Goal: Information Seeking & Learning: Learn about a topic

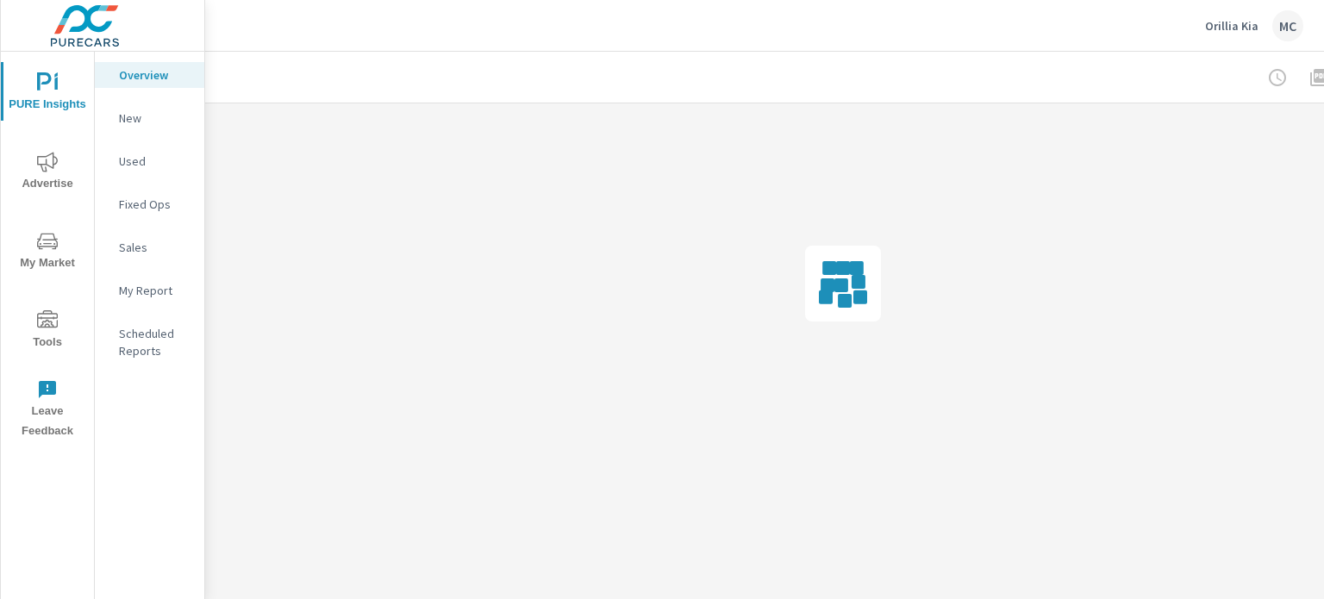
click at [59, 189] on span "Advertise" at bounding box center [47, 173] width 83 height 42
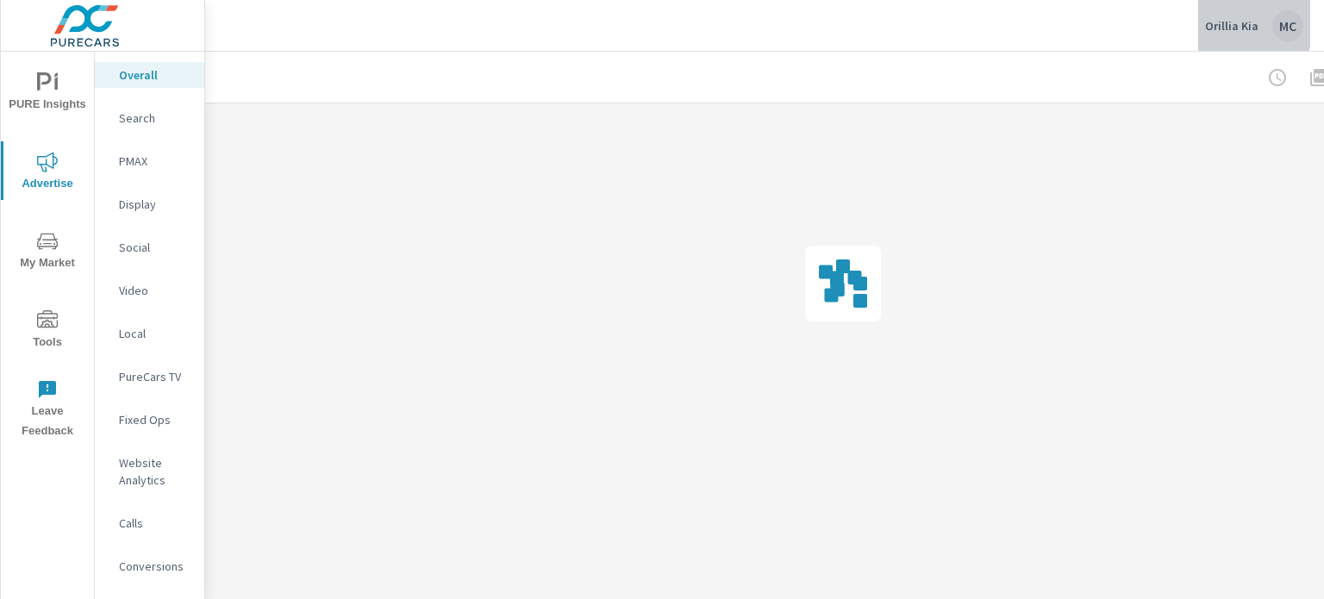
click at [1224, 19] on p "Orillia Kia" at bounding box center [1231, 26] width 53 height 16
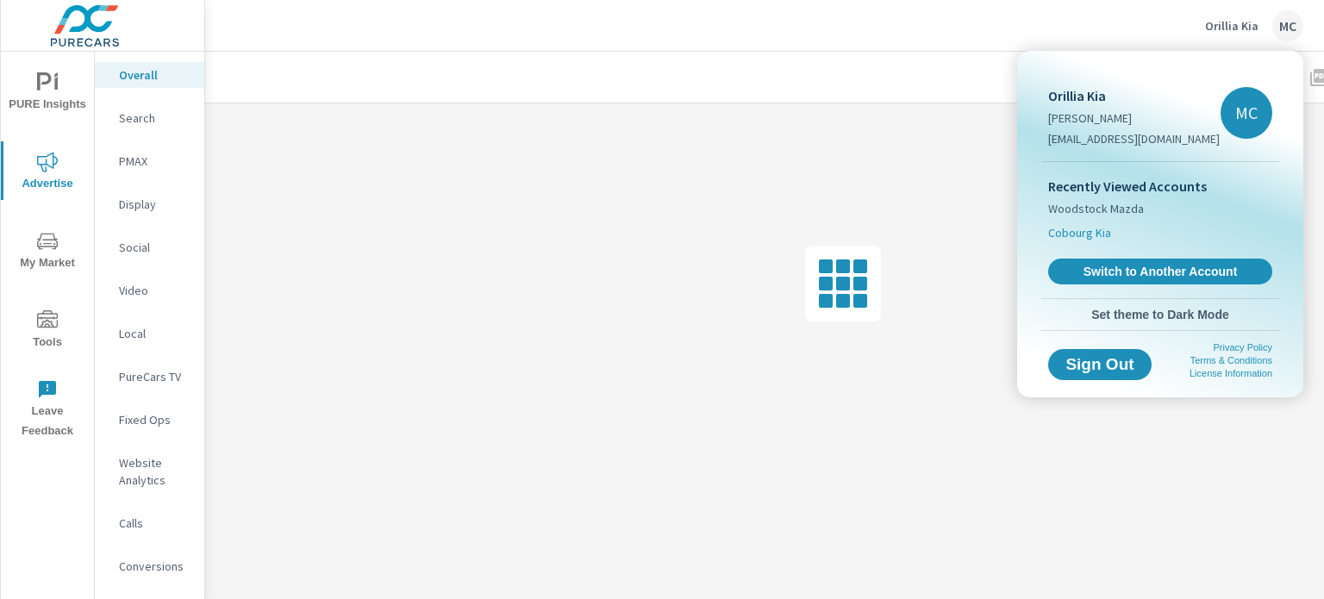
click at [1087, 234] on span "Cobourg Kia" at bounding box center [1079, 232] width 63 height 17
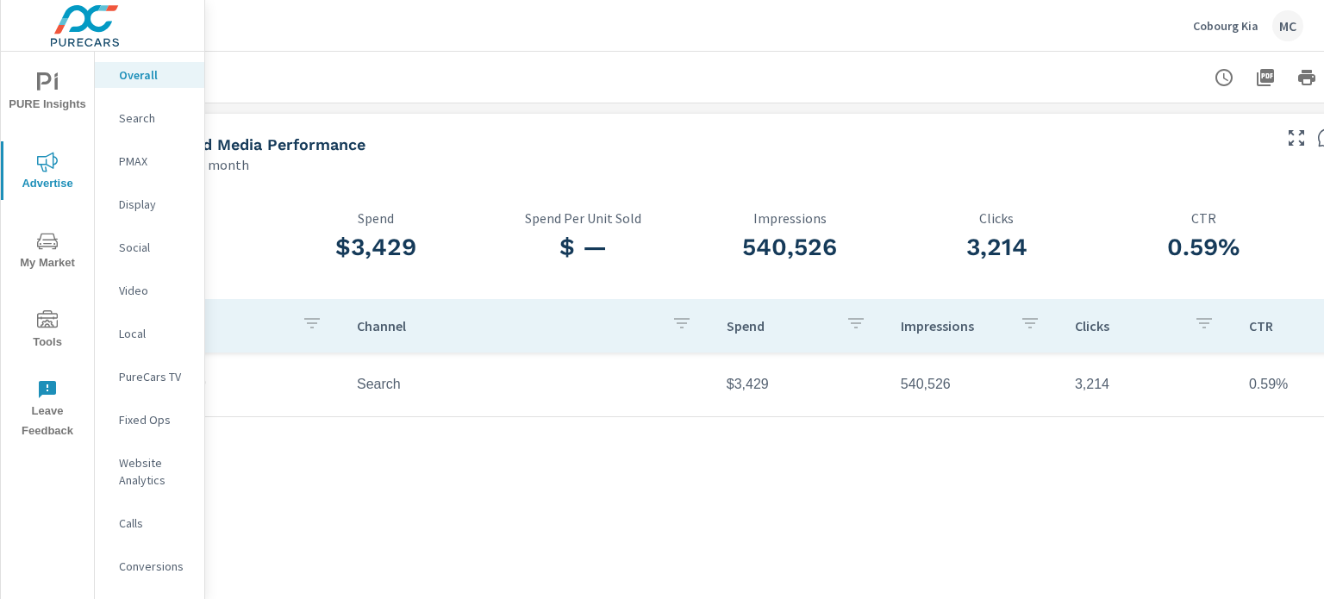
scroll to position [0, 62]
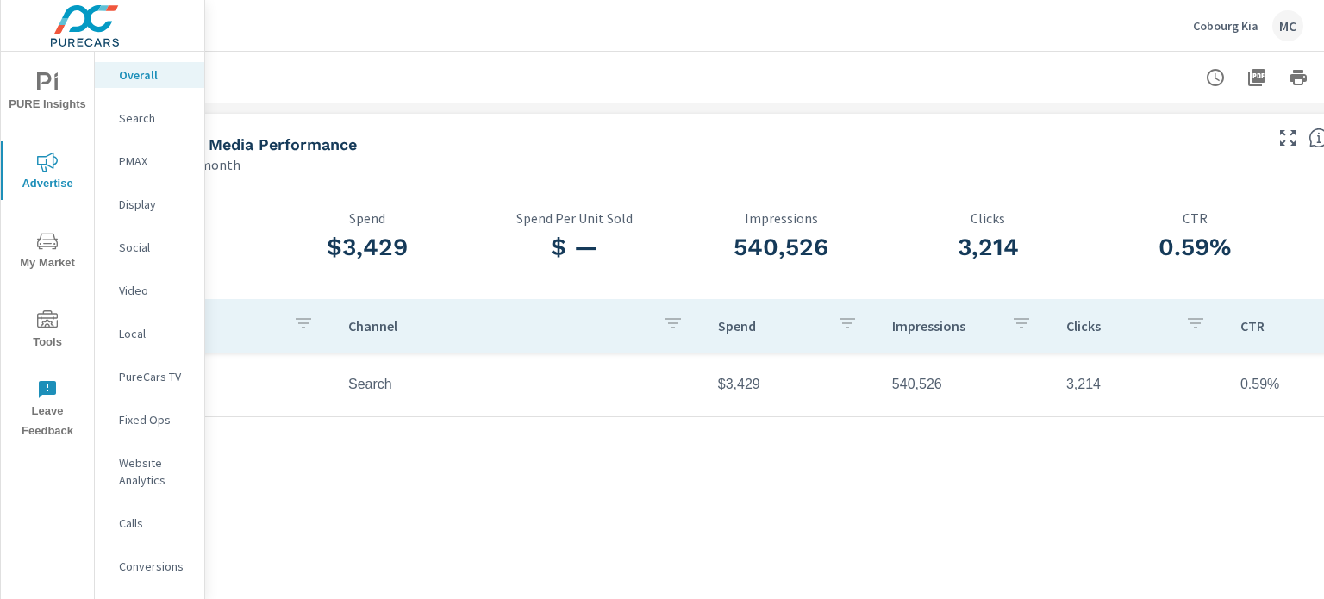
click at [924, 393] on td "540,526" at bounding box center [965, 384] width 174 height 43
copy td "540,526"
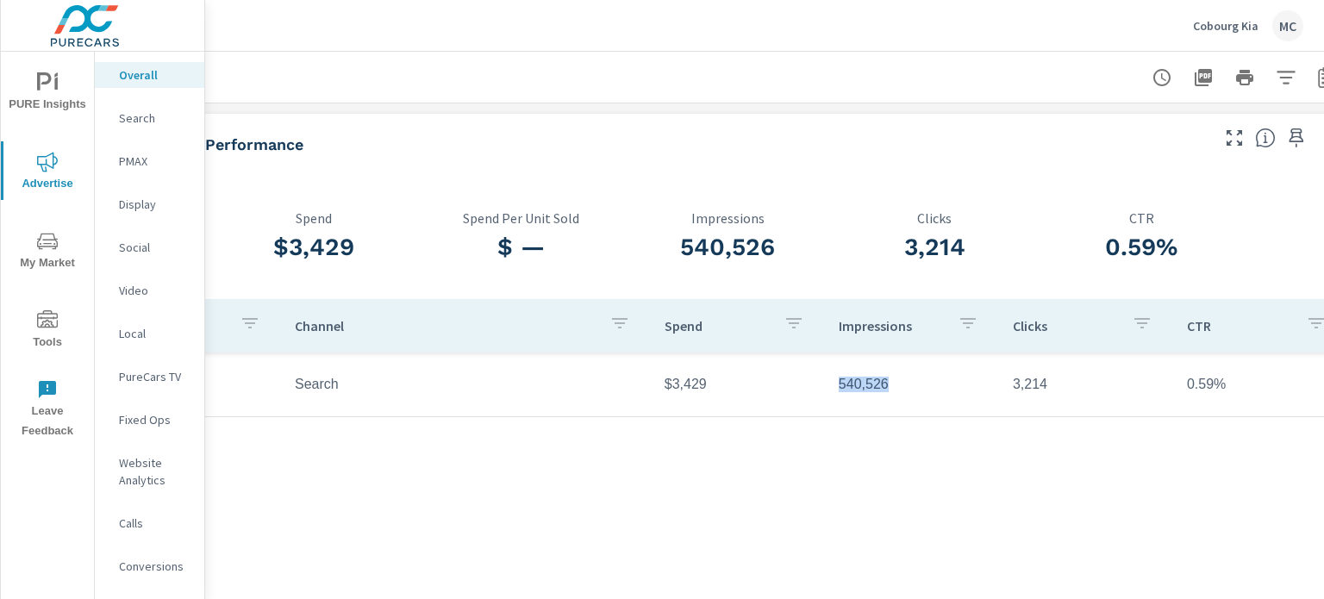
scroll to position [0, 169]
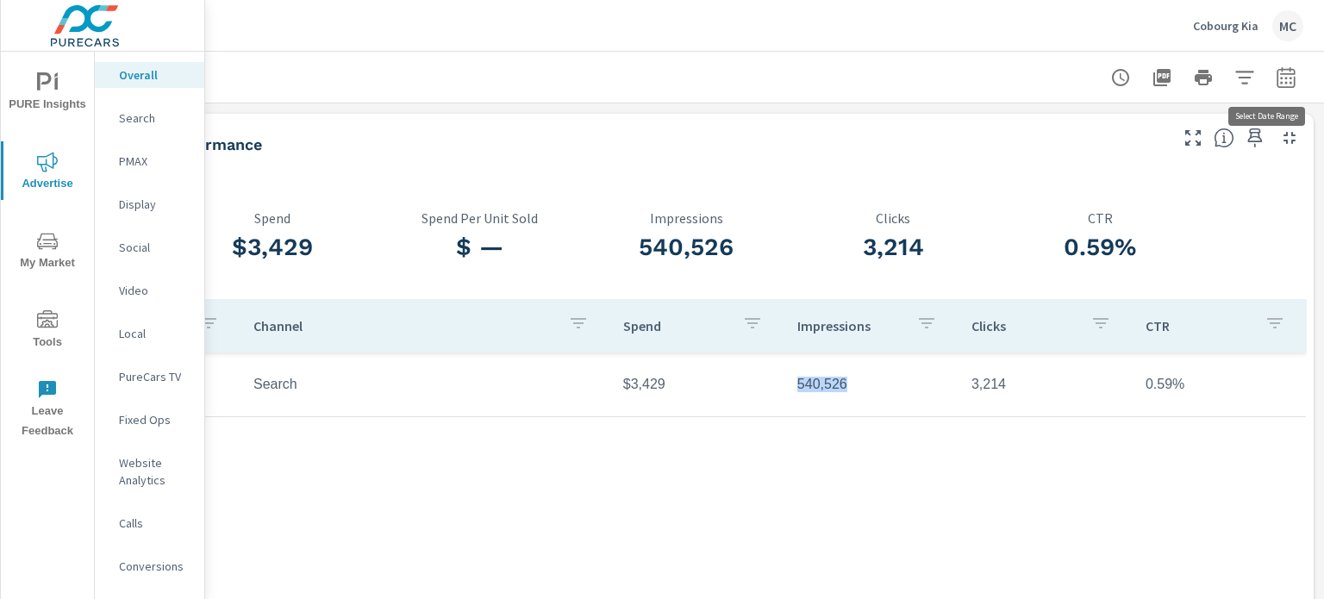
click at [1281, 82] on icon "button" at bounding box center [1285, 76] width 18 height 21
select select "Last month"
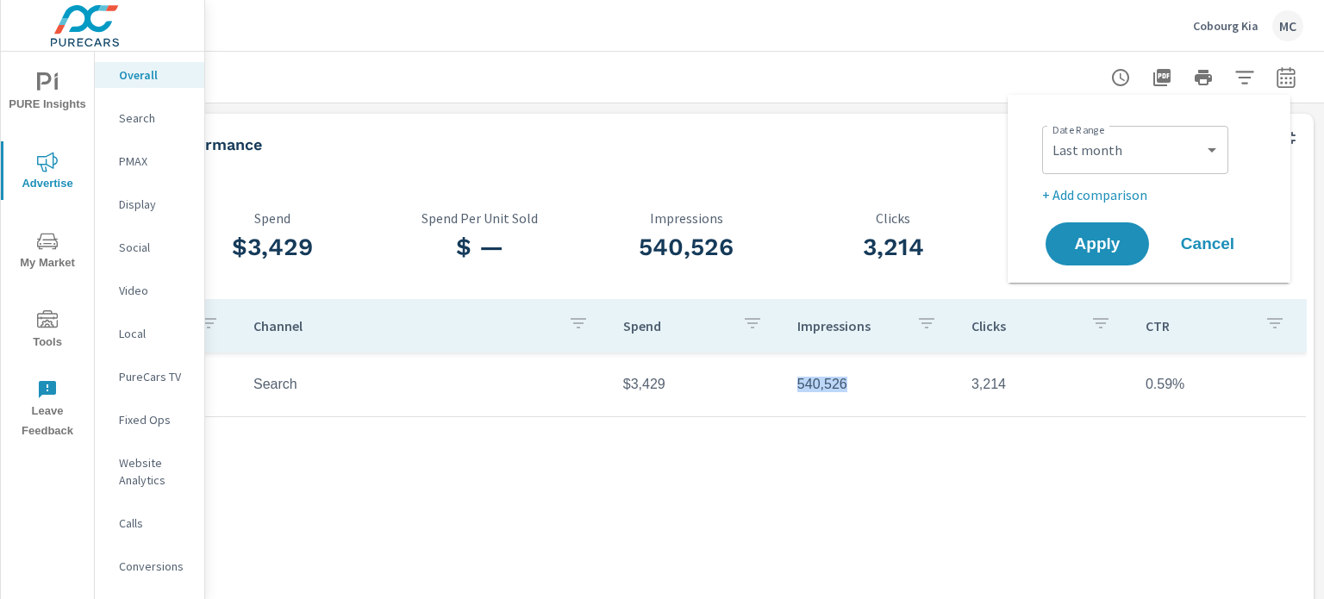
click at [1132, 168] on div "Custom [DATE] Last week Last 7 days Last 14 days Last 30 days Last 45 days Last…" at bounding box center [1135, 150] width 186 height 48
click at [872, 153] on div "Paid Media Performance" at bounding box center [620, 144] width 1089 height 20
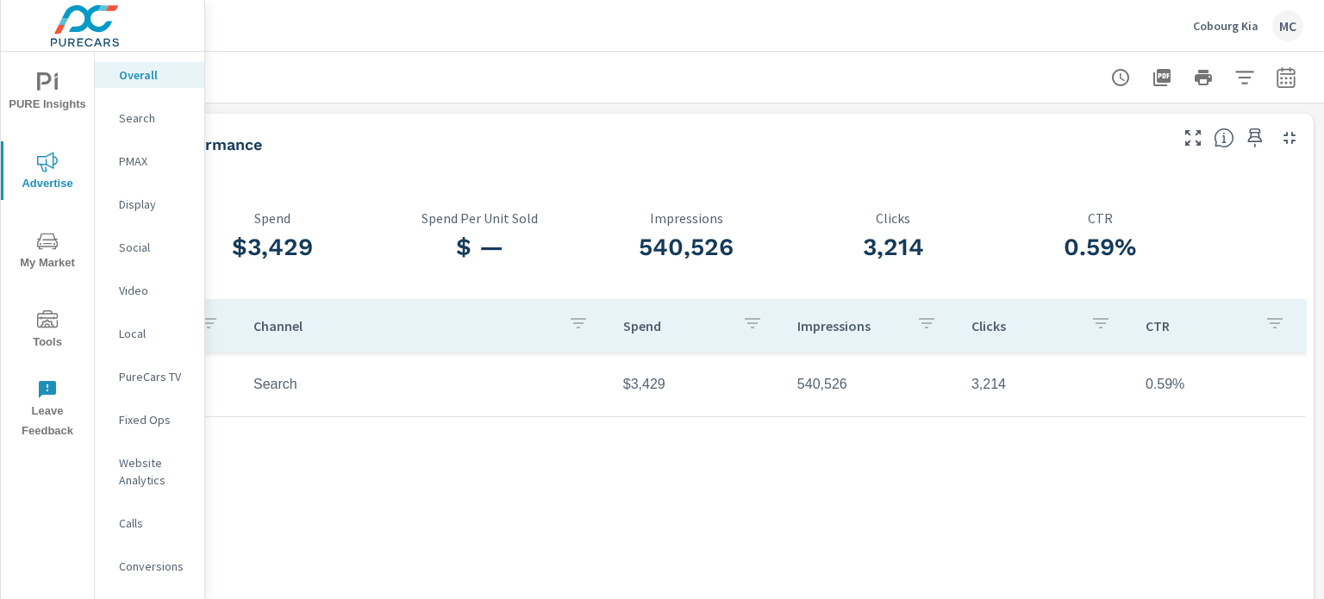
click at [823, 365] on td "540,526" at bounding box center [870, 384] width 174 height 43
click at [814, 389] on td "540,526" at bounding box center [870, 384] width 174 height 43
copy td "540,526"
click at [974, 388] on td "3,214" at bounding box center [1045, 384] width 174 height 43
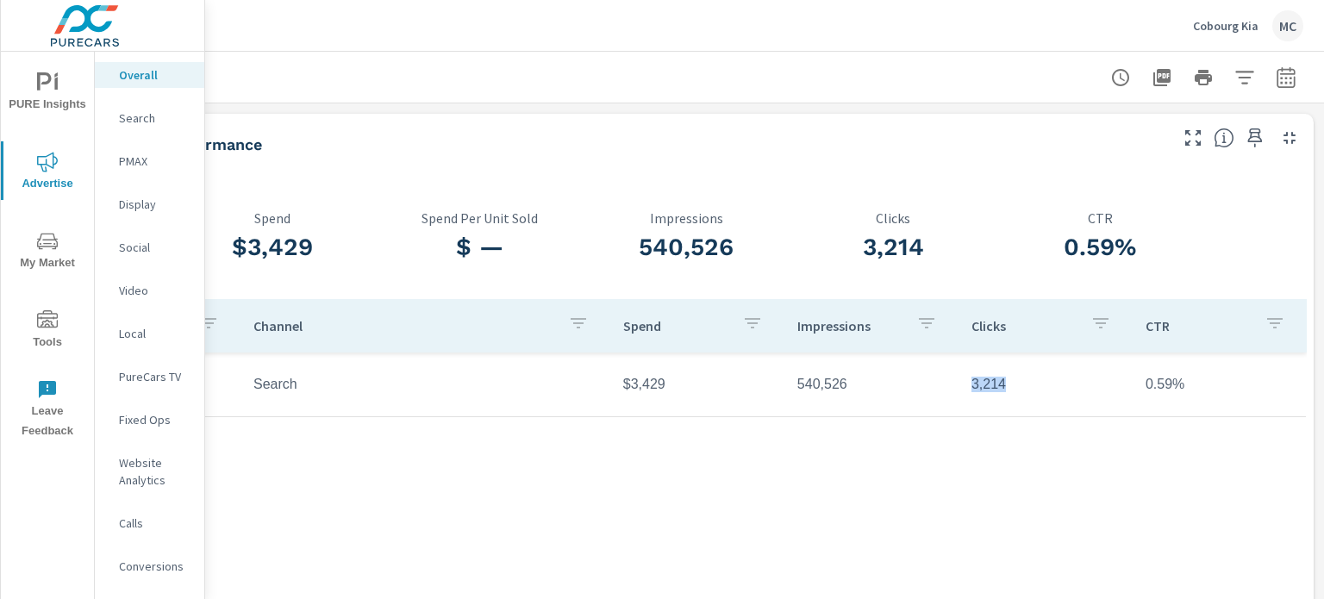
click at [974, 388] on td "3,214" at bounding box center [1045, 384] width 174 height 43
copy td "3,214"
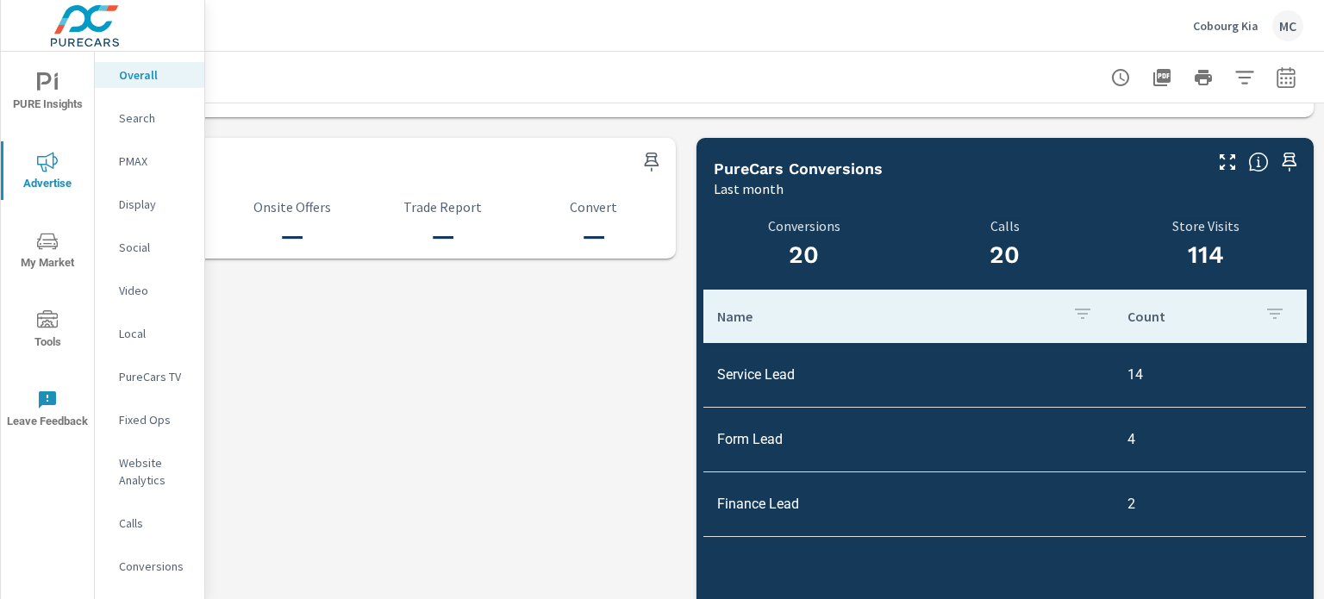
scroll to position [1856, 169]
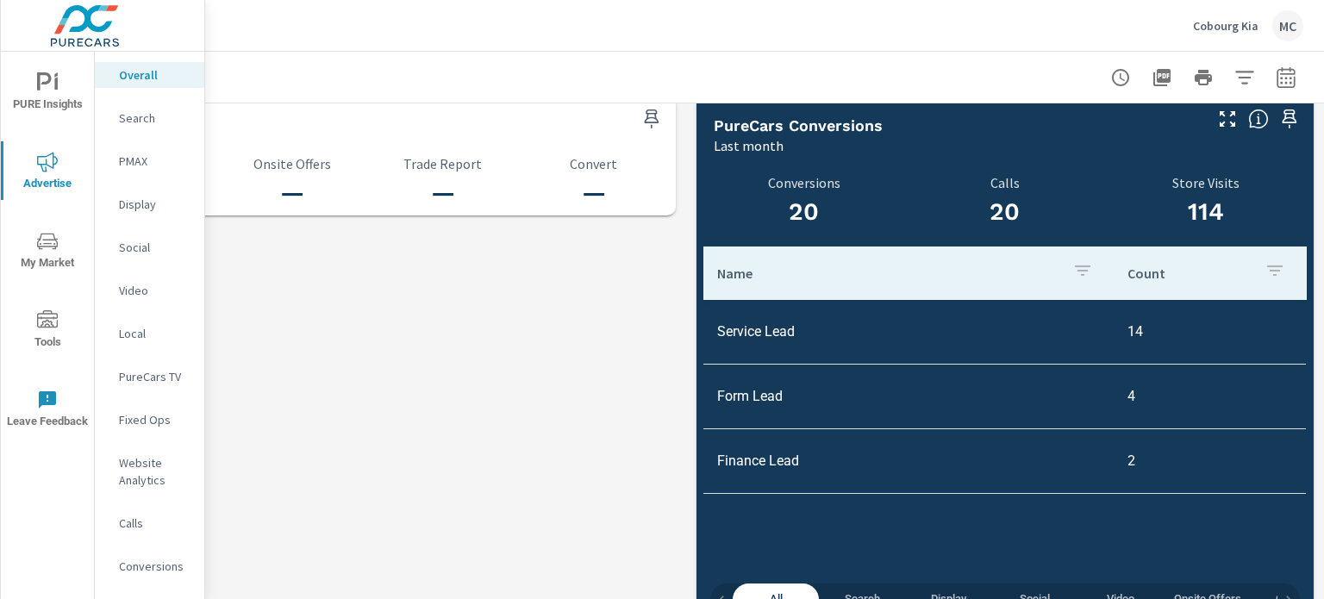
click at [1242, 16] on div "Cobourg Kia MC" at bounding box center [1248, 25] width 110 height 31
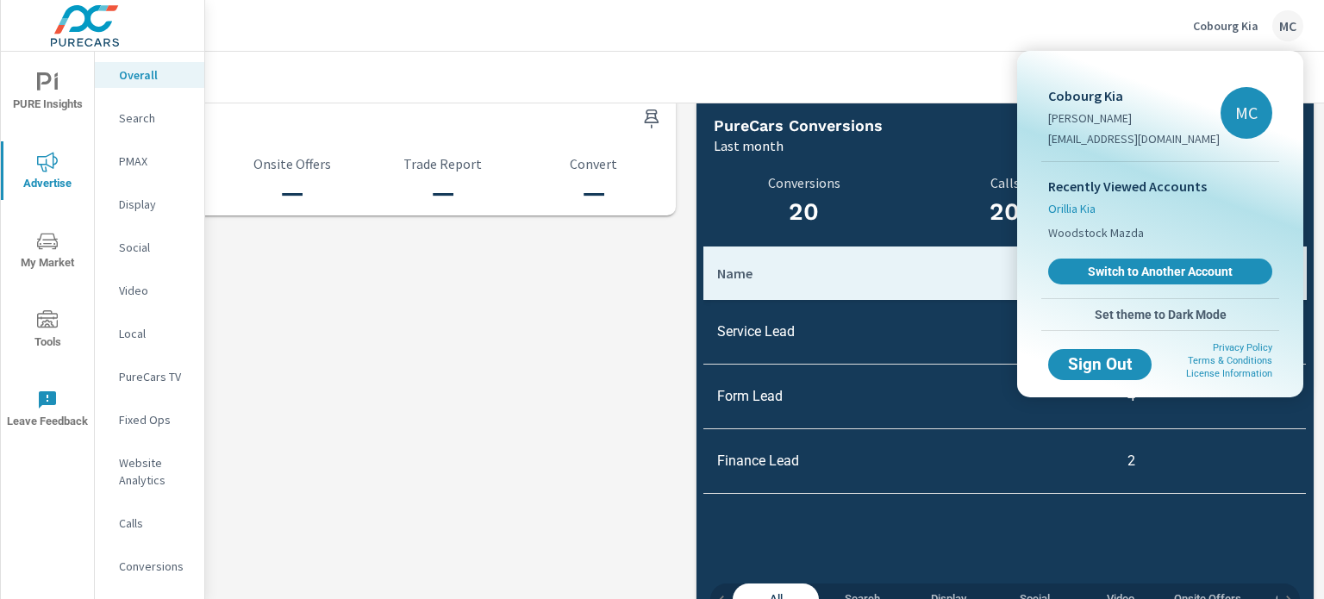
click at [1085, 210] on span "Orillia Kia" at bounding box center [1071, 208] width 47 height 17
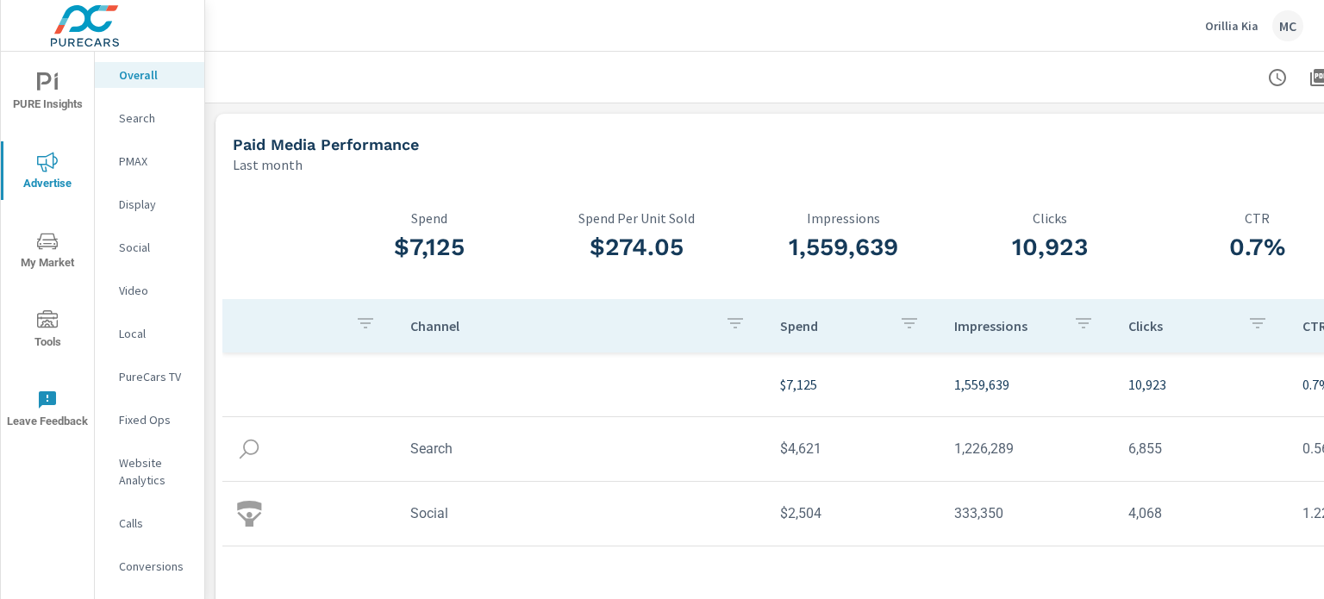
click at [820, 261] on h3 "1,559,639" at bounding box center [842, 247] width 207 height 29
click at [856, 240] on h3 "1,559,639" at bounding box center [842, 247] width 207 height 29
copy h3 "1,559,639"
click at [981, 447] on td "1,226,289" at bounding box center [1027, 449] width 174 height 44
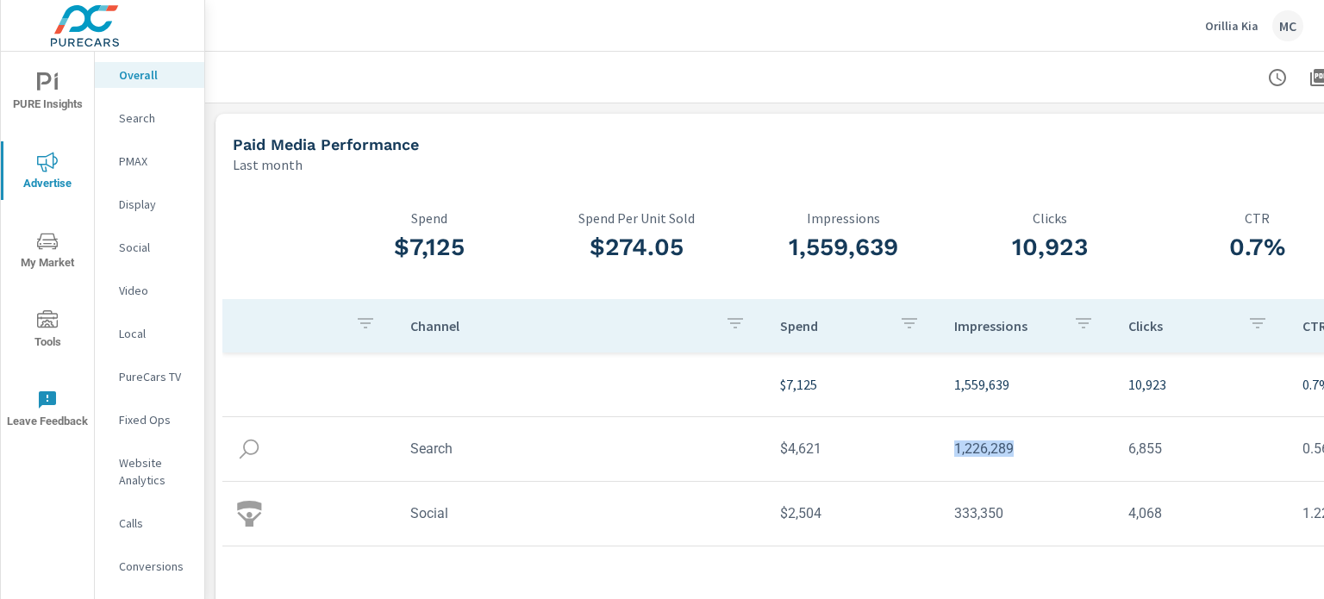
click at [981, 447] on td "1,226,289" at bounding box center [1027, 449] width 174 height 44
copy td "1,226,289"
click at [1149, 453] on td "6,855" at bounding box center [1201, 449] width 174 height 44
copy td "6,855"
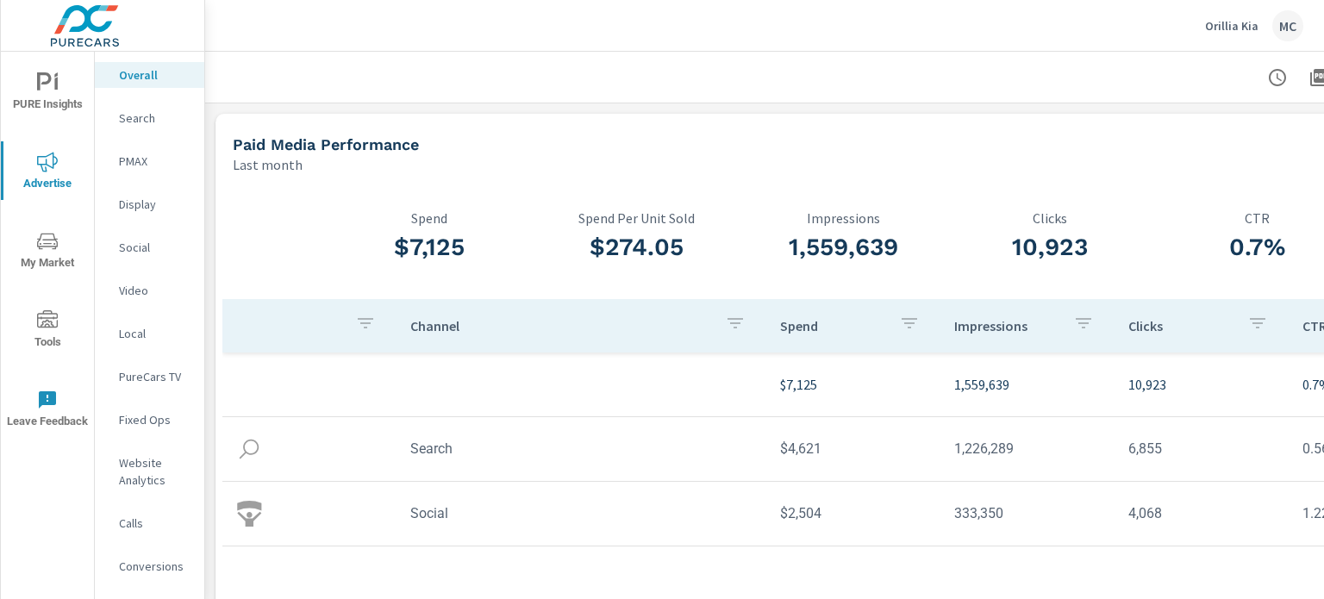
click at [979, 525] on td "333,350" at bounding box center [1027, 513] width 174 height 44
click at [989, 516] on td "333,350" at bounding box center [1027, 513] width 174 height 44
copy td "333,350"
click at [1147, 515] on td "4,068" at bounding box center [1201, 513] width 174 height 44
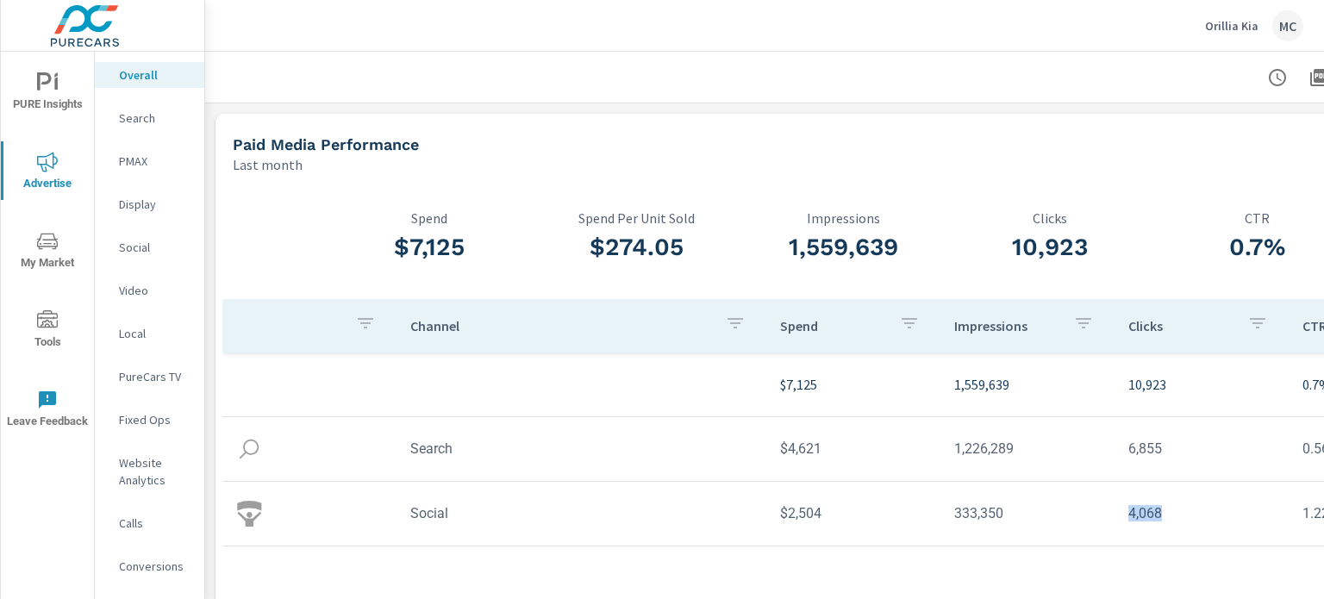
click at [1147, 515] on td "4,068" at bounding box center [1201, 513] width 174 height 44
copy td "4,068"
click at [975, 512] on td "333,350" at bounding box center [1027, 513] width 174 height 44
copy td "333,350"
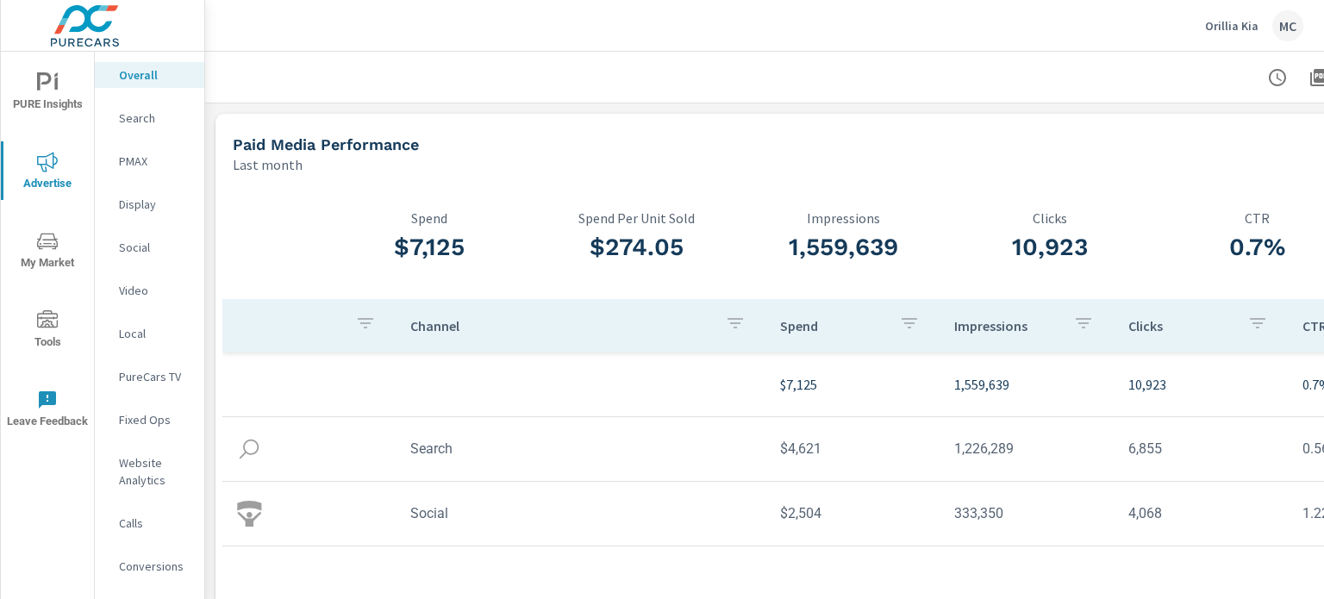
click at [1137, 510] on td "4,068" at bounding box center [1201, 513] width 174 height 44
copy td "4,068"
click at [1242, 26] on p "Orillia Kia" at bounding box center [1231, 26] width 53 height 16
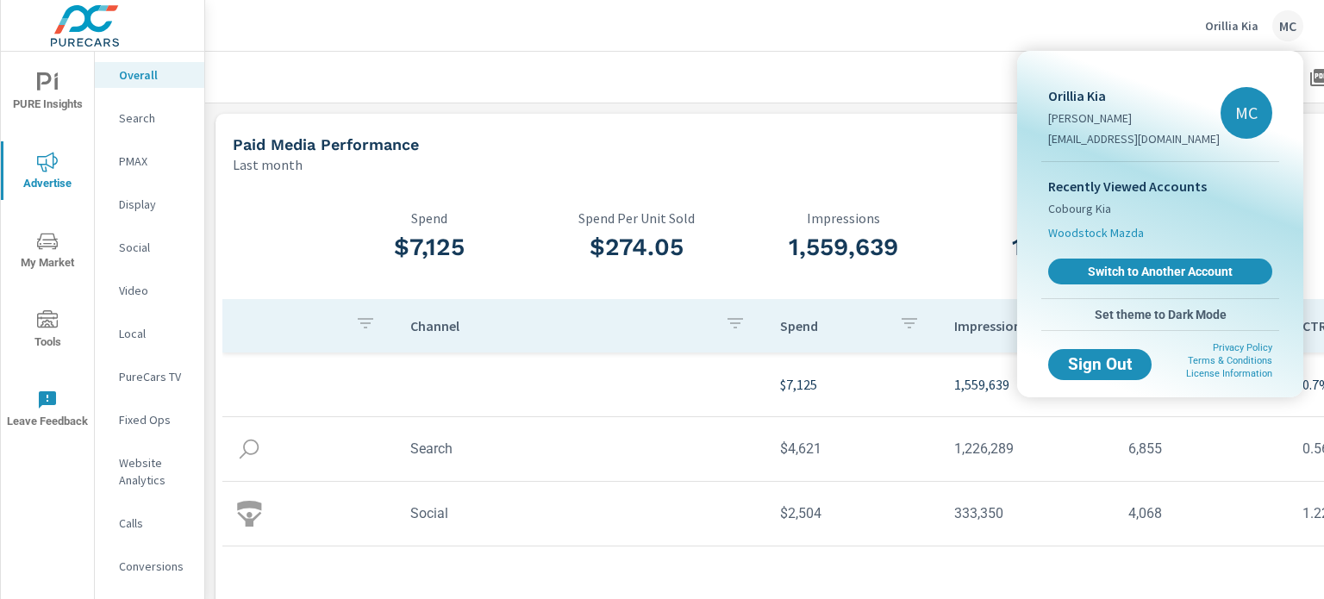
click at [1123, 234] on span "Woodstock Mazda" at bounding box center [1096, 232] width 96 height 17
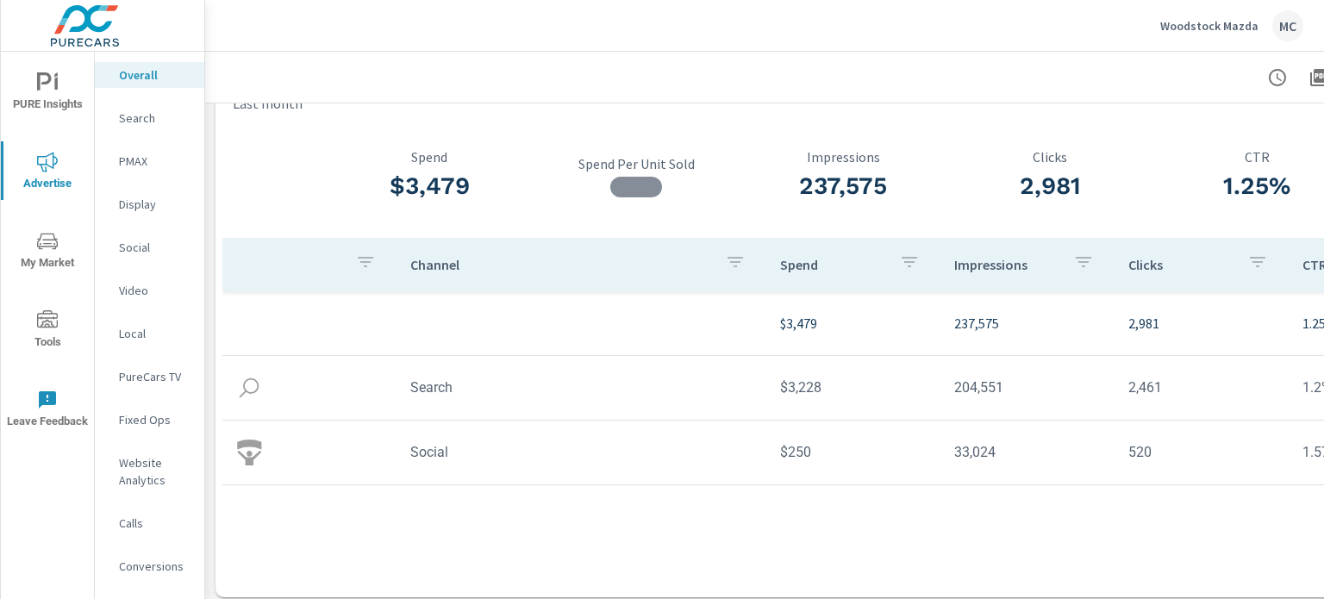
scroll to position [84, 0]
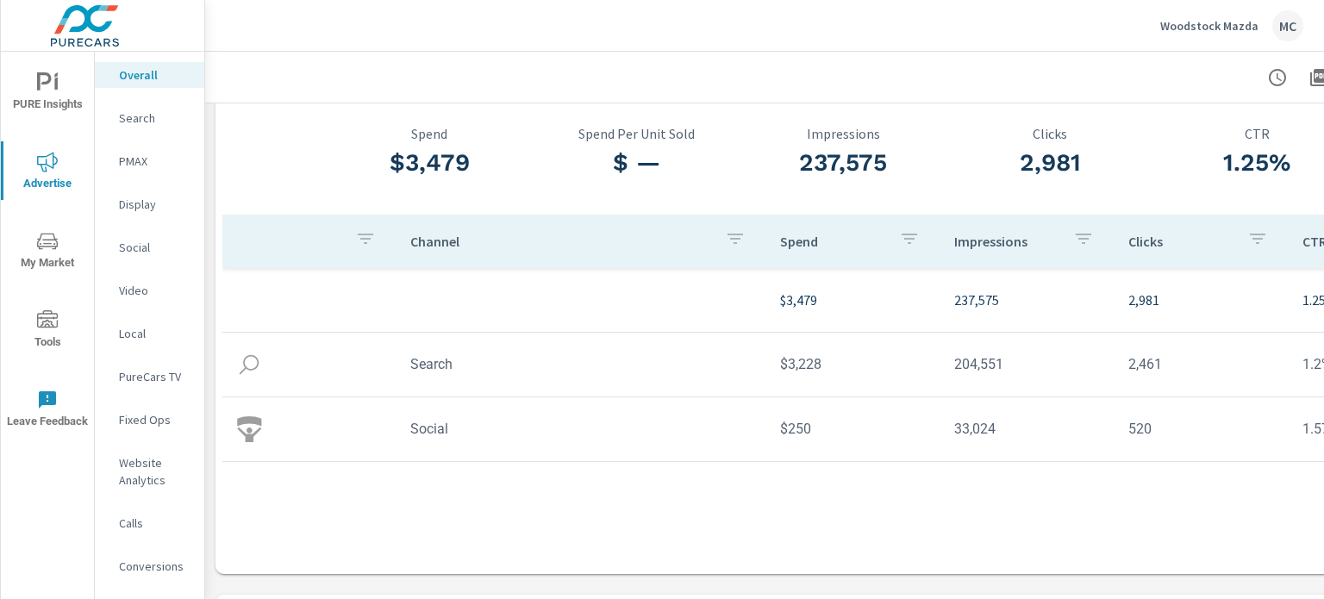
click at [970, 361] on td "204,551" at bounding box center [1027, 364] width 174 height 44
click at [1132, 361] on td "2,461" at bounding box center [1201, 364] width 174 height 44
click at [974, 427] on td "33,024" at bounding box center [1027, 429] width 174 height 44
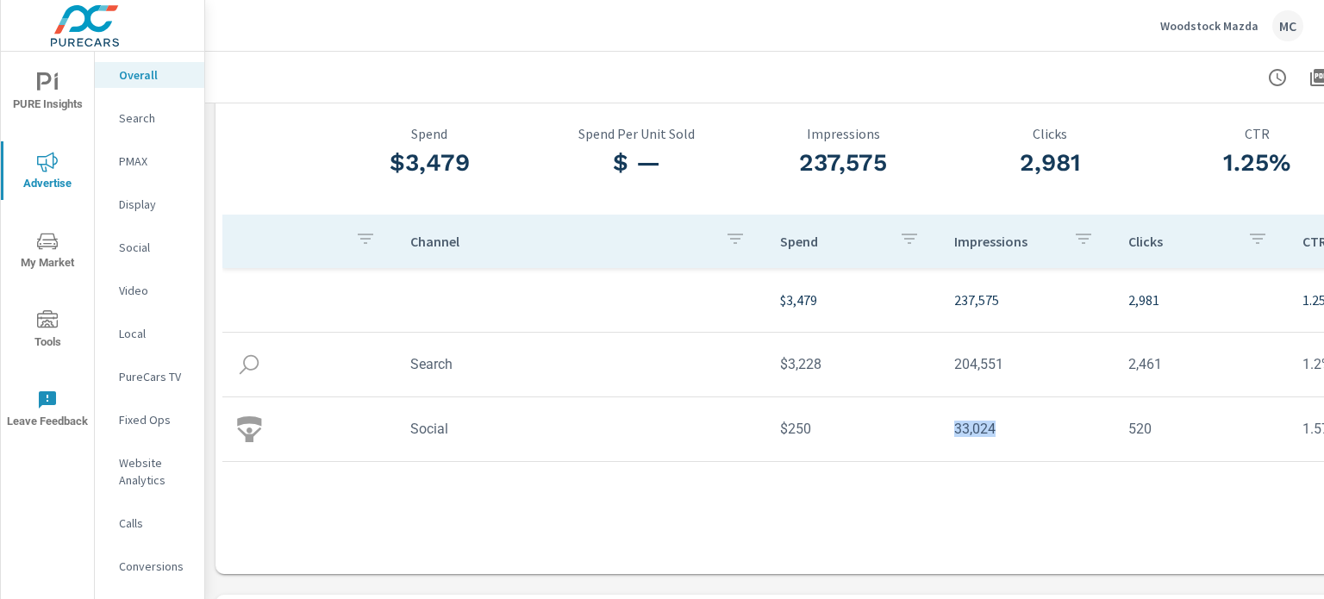
click at [974, 427] on td "33,024" at bounding box center [1027, 429] width 174 height 44
click at [1144, 431] on td "520" at bounding box center [1201, 429] width 174 height 44
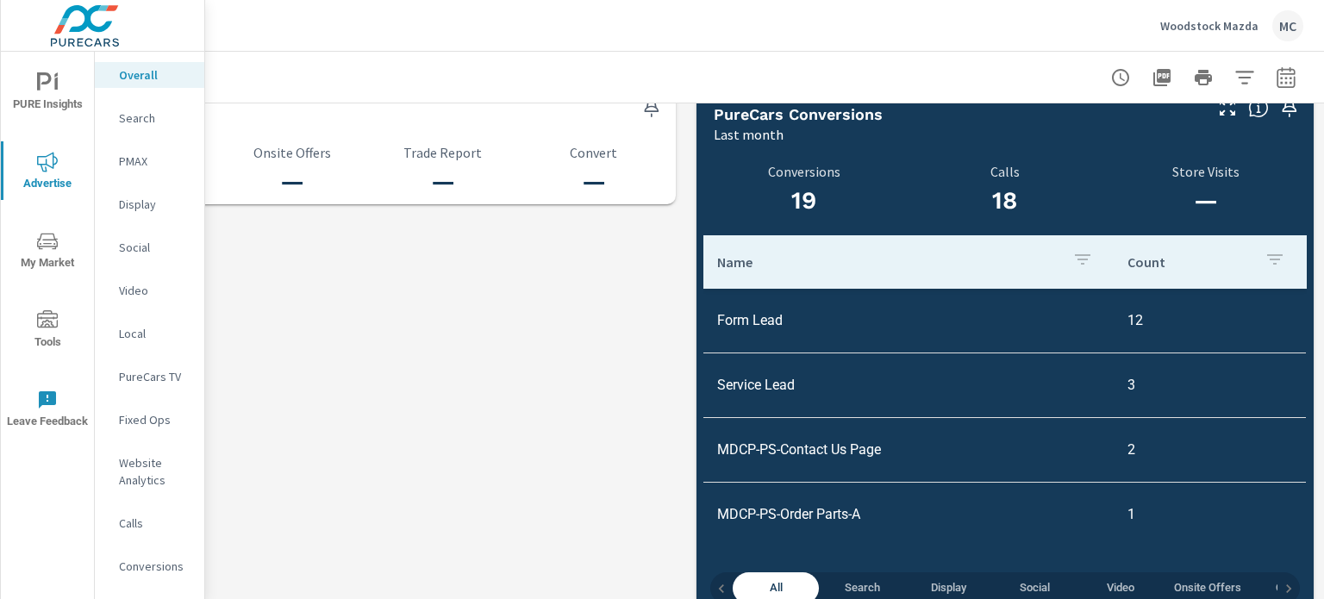
scroll to position [1888, 169]
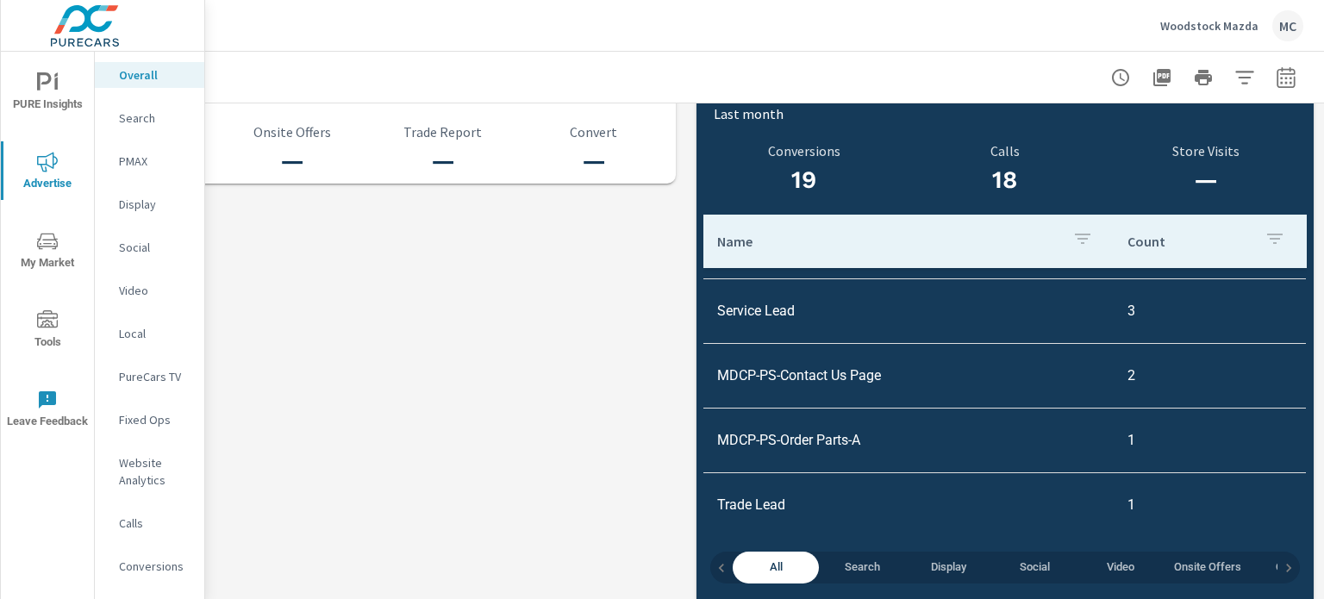
scroll to position [67, 0]
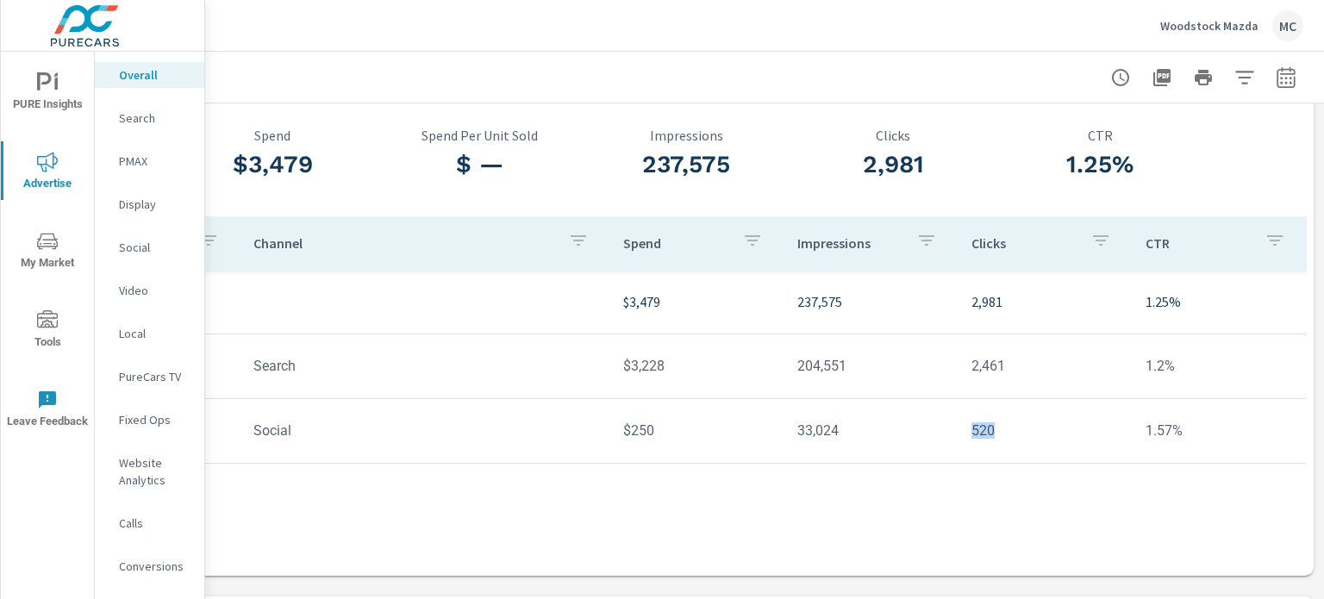
scroll to position [72, 169]
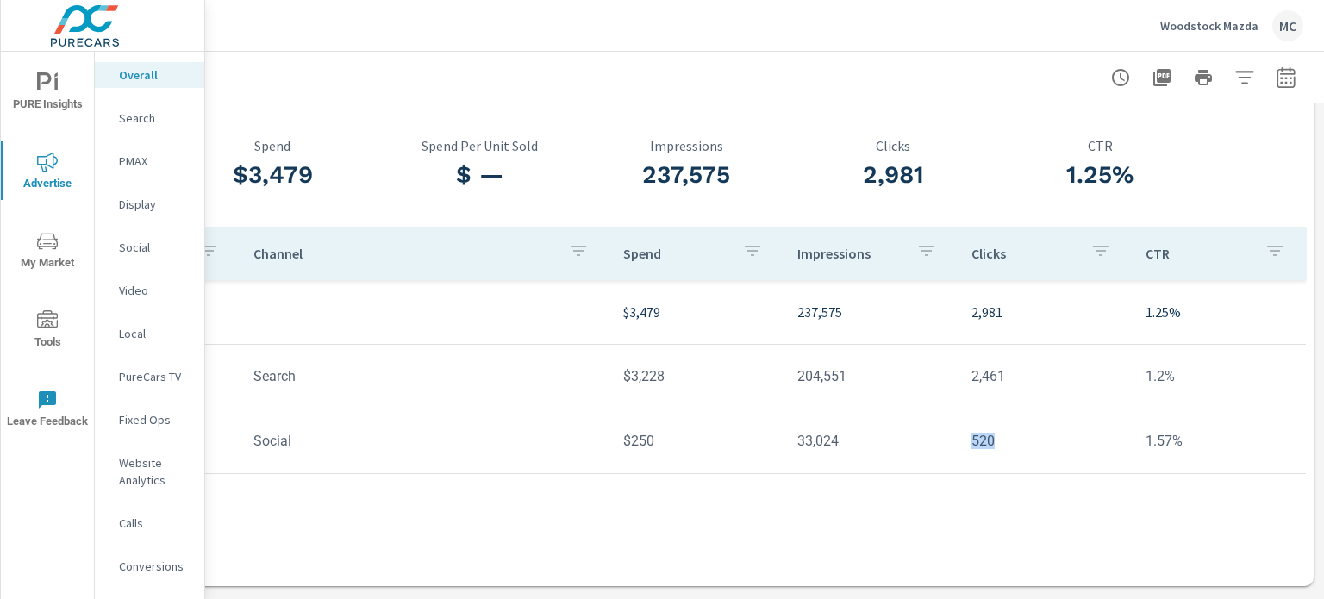
click at [1103, 469] on tr "Social $250 33,024 520 1.57%" at bounding box center [685, 441] width 1240 height 65
click at [122, 244] on p "Social" at bounding box center [155, 247] width 72 height 17
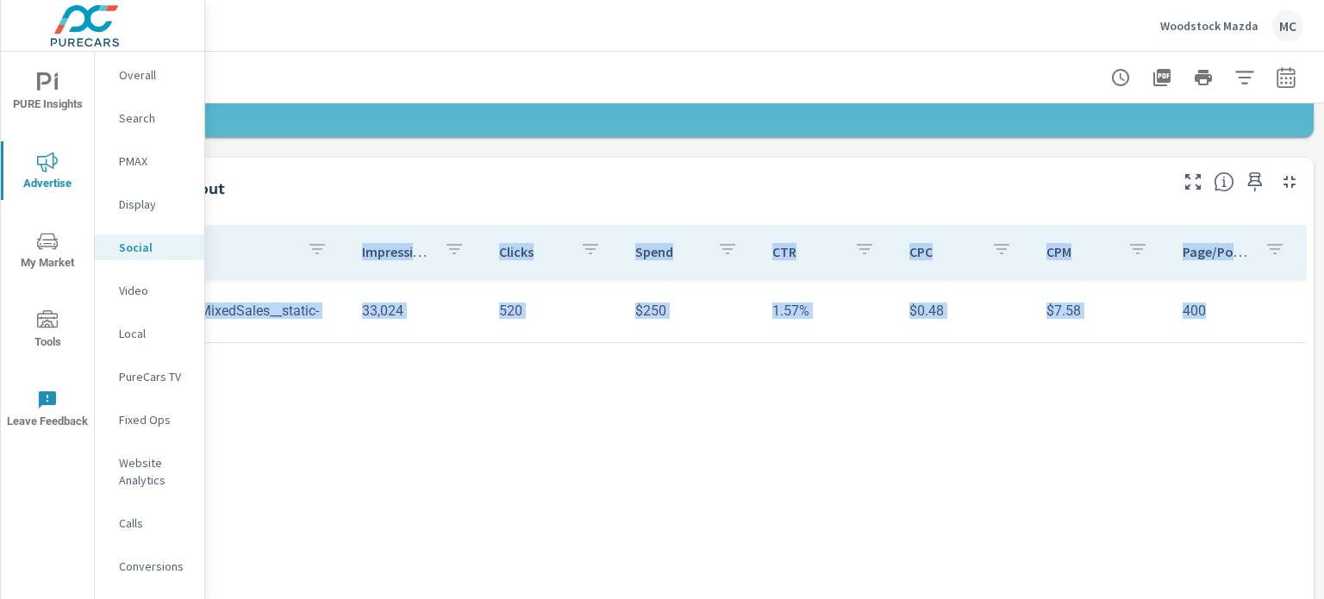
scroll to position [572, 169]
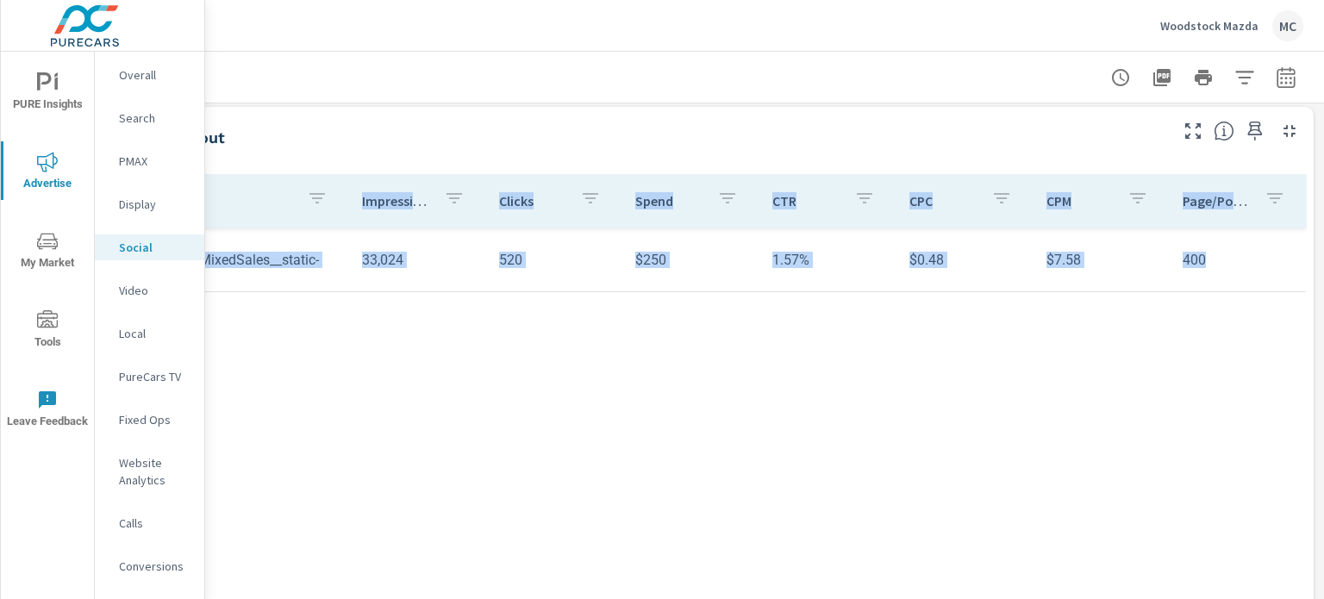
drag, startPoint x: 1323, startPoint y: 132, endPoint x: 1317, endPoint y: 376, distance: 244.0
click at [1317, 376] on div "Social Performance Woodstock Mazda Report date range: [DATE] - [DATE] Impressio…" at bounding box center [764, 325] width 1119 height 547
click at [1241, 352] on div "Campaign Impressions Clicks Spend CTR CPC CPM Page/Post Action 00-MAZ-DIV_PCH_I…" at bounding box center [685, 396] width 1241 height 445
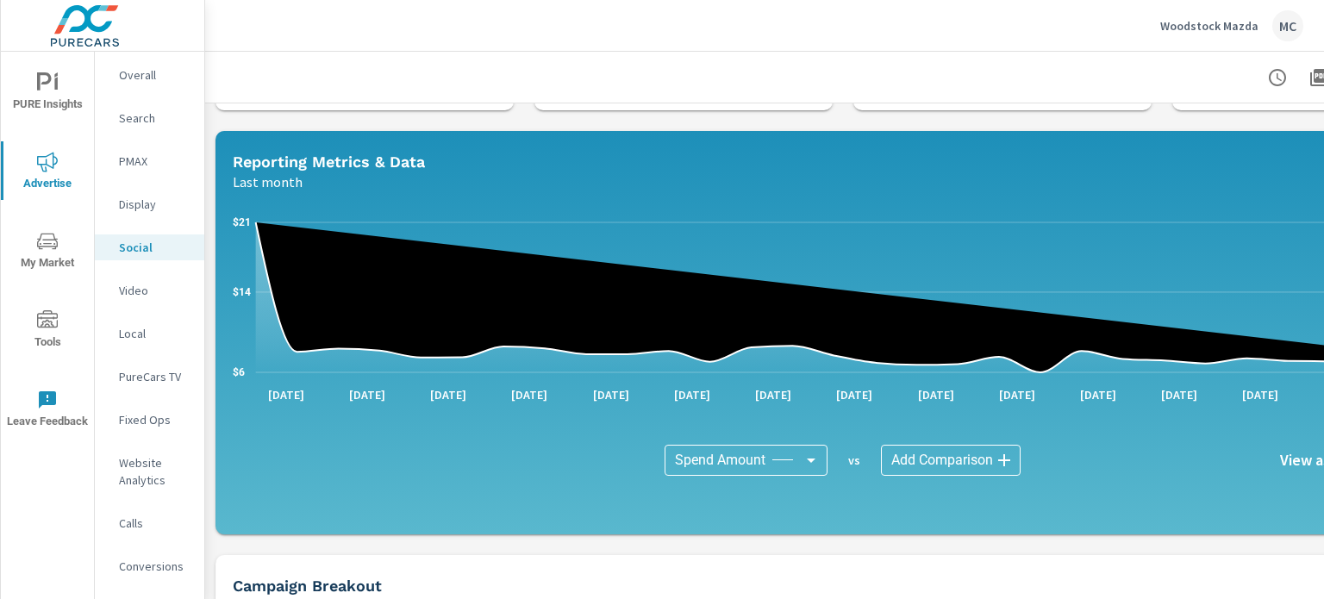
scroll to position [119, 0]
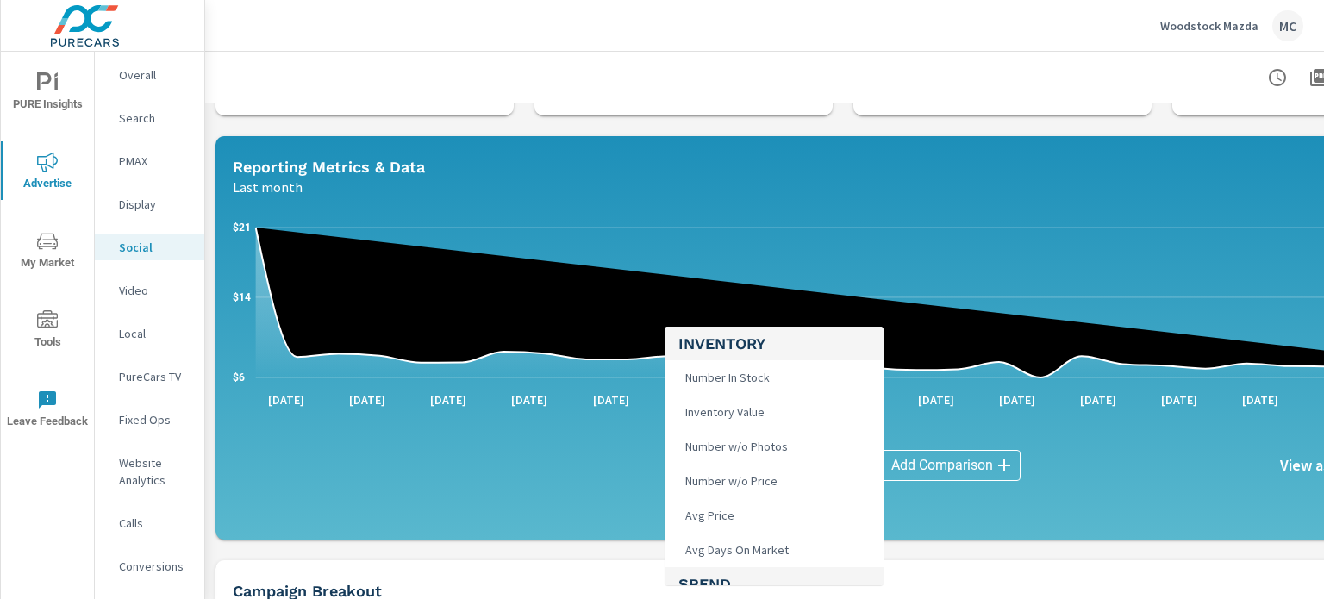
click at [793, 461] on body "PURE Insights Advertise My Market Tools Leave Feedback Overall Search PMAX Disp…" at bounding box center [662, 299] width 1324 height 599
click at [934, 465] on div at bounding box center [662, 299] width 1324 height 599
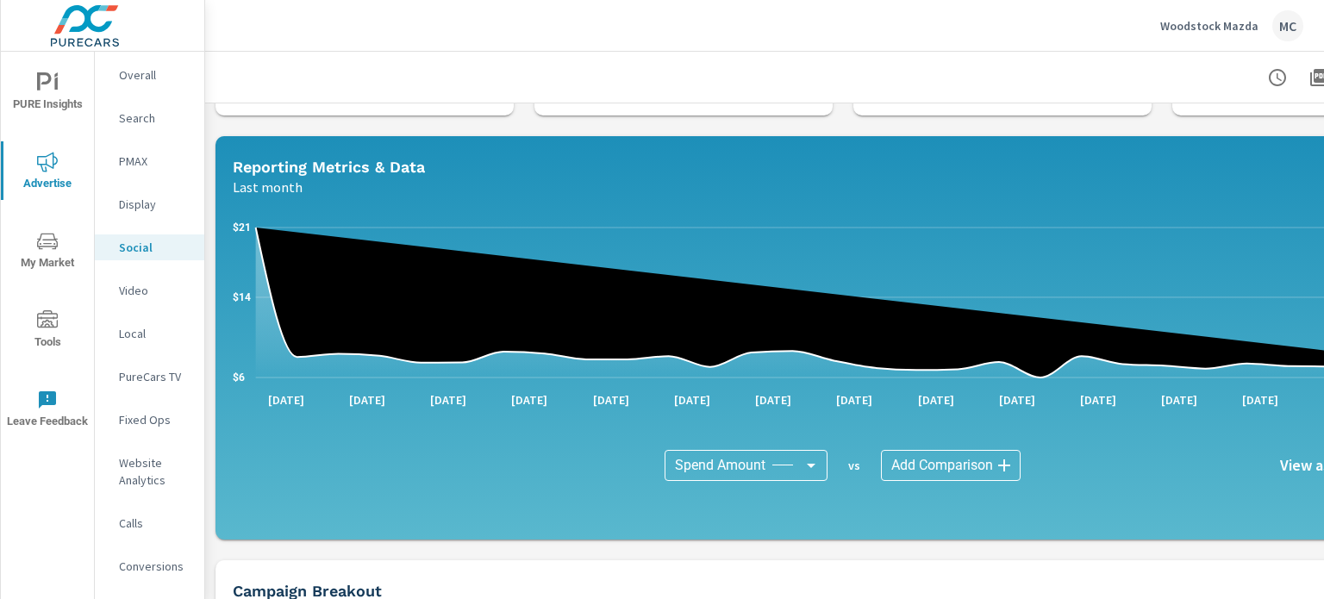
click at [934, 465] on body "PURE Insights Advertise My Market Tools Leave Feedback Overall Search PMAX Disp…" at bounding box center [662, 299] width 1324 height 599
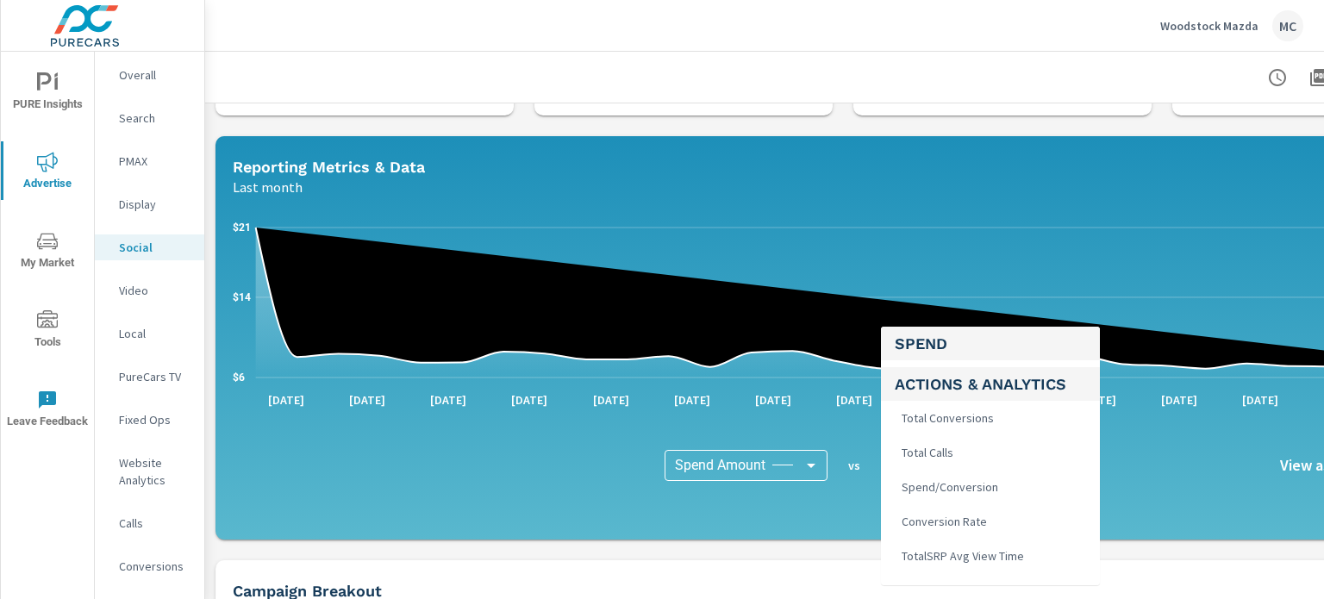
scroll to position [262, 0]
click at [1037, 422] on li "Total Conversions" at bounding box center [990, 424] width 219 height 34
type input "Total Conversions"
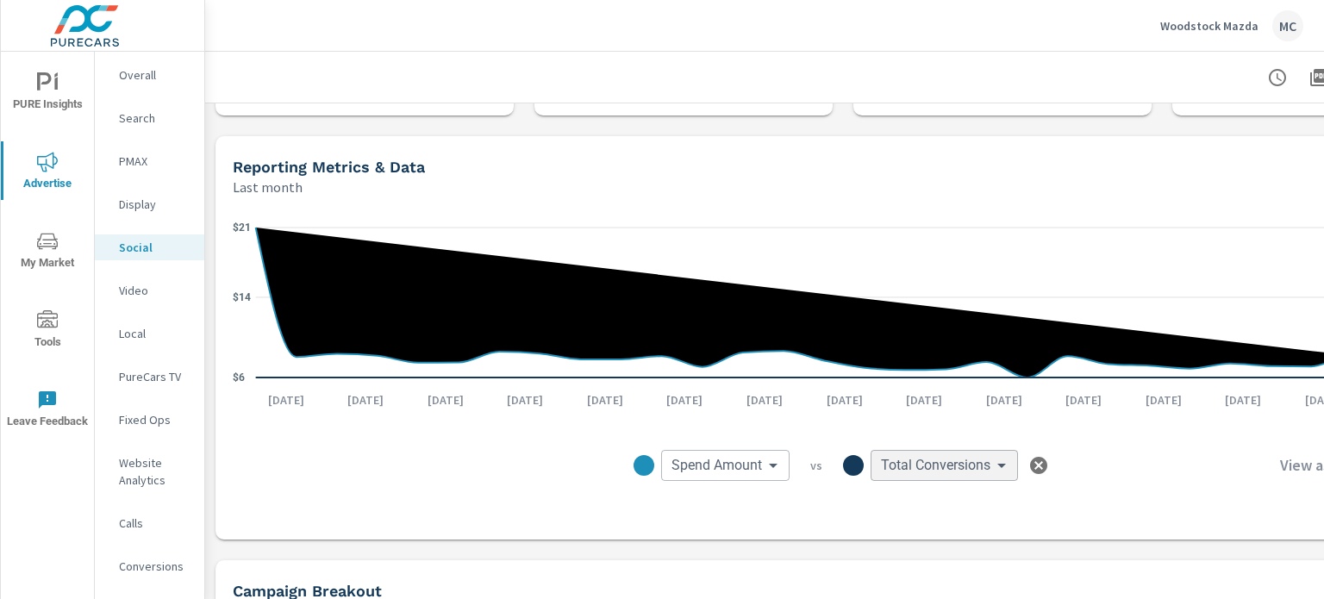
scroll to position [119, 169]
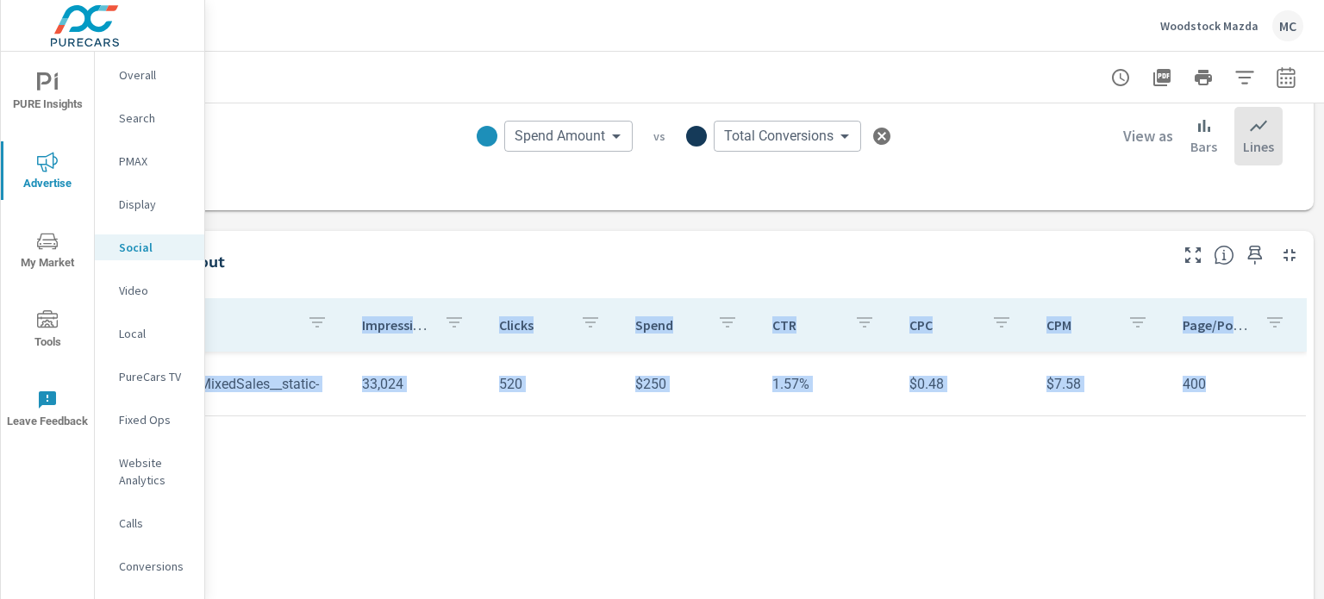
drag, startPoint x: 1323, startPoint y: 228, endPoint x: 1323, endPoint y: 368, distance: 139.6
click at [1323, 368] on div "Social Performance Woodstock Mazda Report date range: [DATE] - [DATE] Impressio…" at bounding box center [764, 325] width 1119 height 547
click at [1131, 467] on div "Campaign Impressions Clicks Spend CTR CPC CPM Page/Post Action 00-MAZ-DIV_PCH_I…" at bounding box center [685, 522] width 1241 height 445
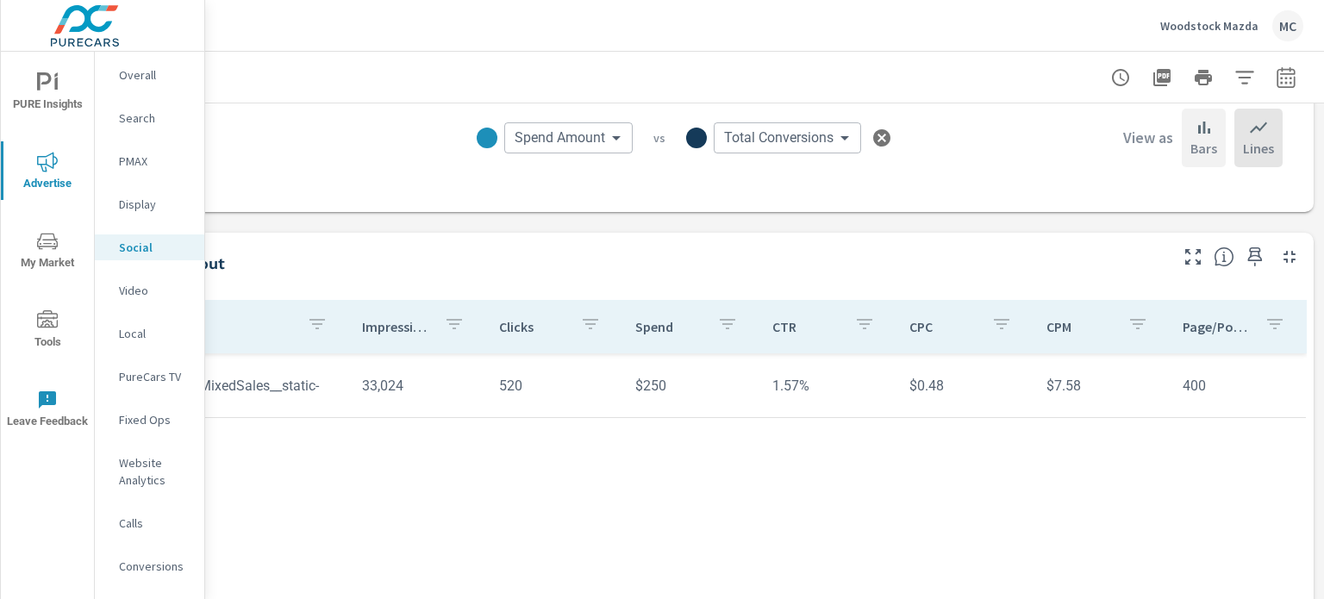
click at [1192, 140] on p "Bars" at bounding box center [1203, 148] width 27 height 21
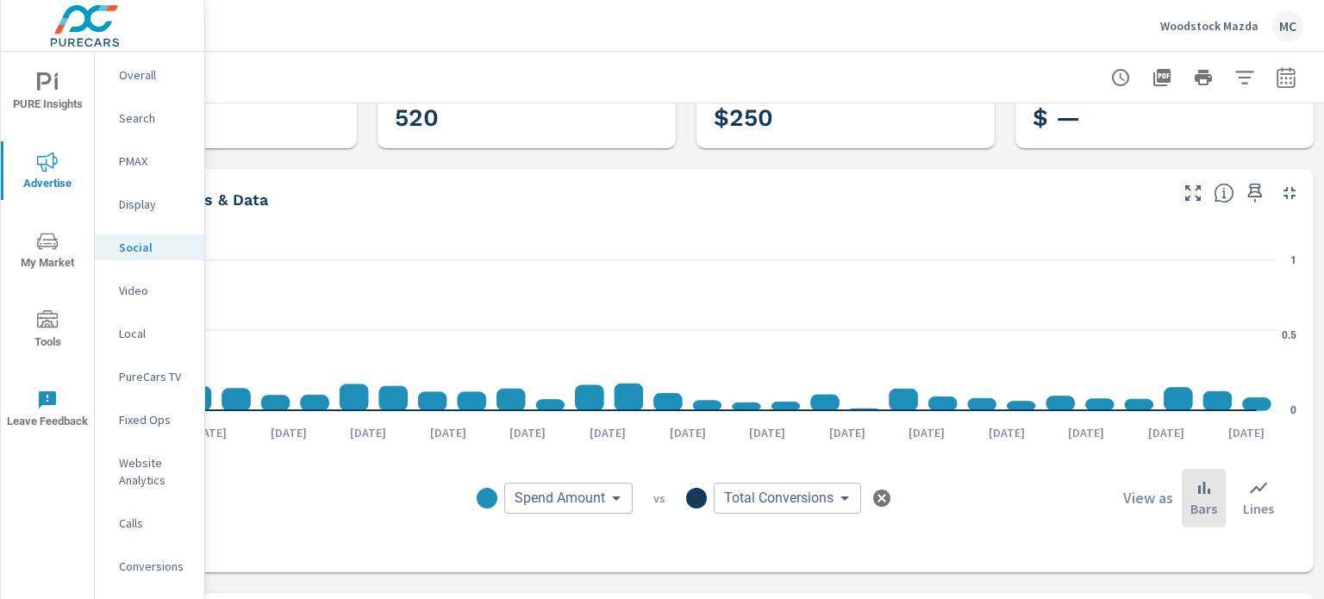
scroll to position [83, 169]
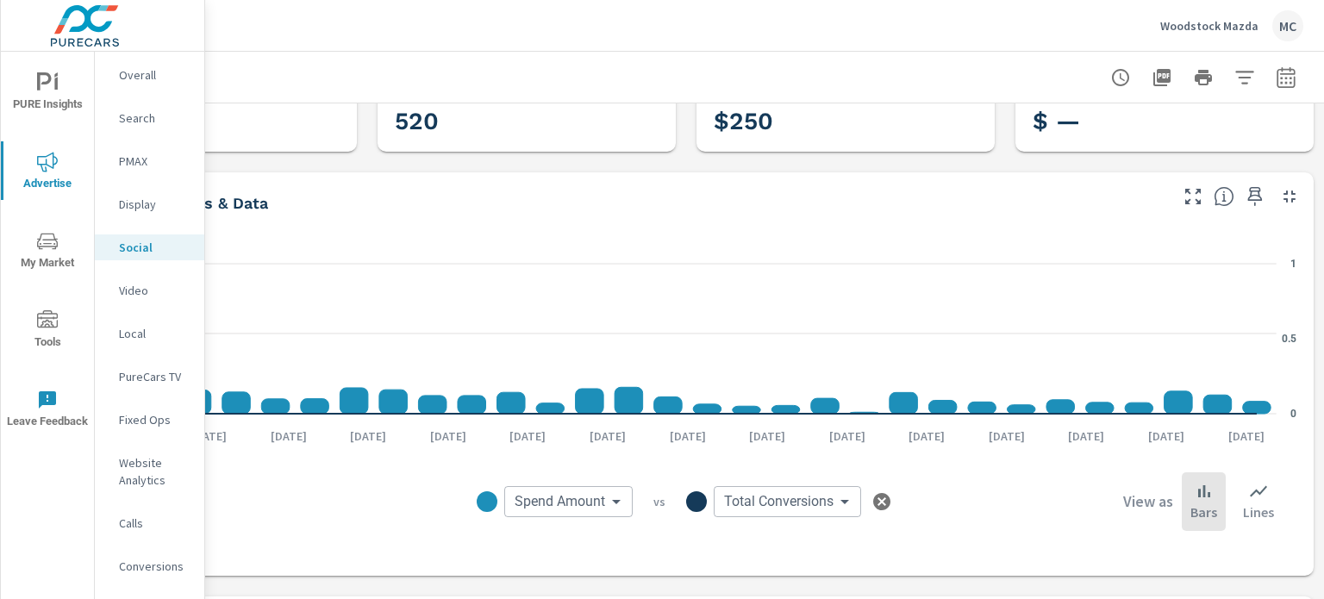
drag, startPoint x: 1305, startPoint y: 185, endPoint x: 1315, endPoint y: 168, distance: 20.1
click at [1315, 168] on div "Social Performance Woodstock Mazda Report date range: [DATE] - [DATE] Impressio…" at bounding box center [764, 325] width 1119 height 547
click at [159, 533] on div "Calls" at bounding box center [149, 523] width 109 height 26
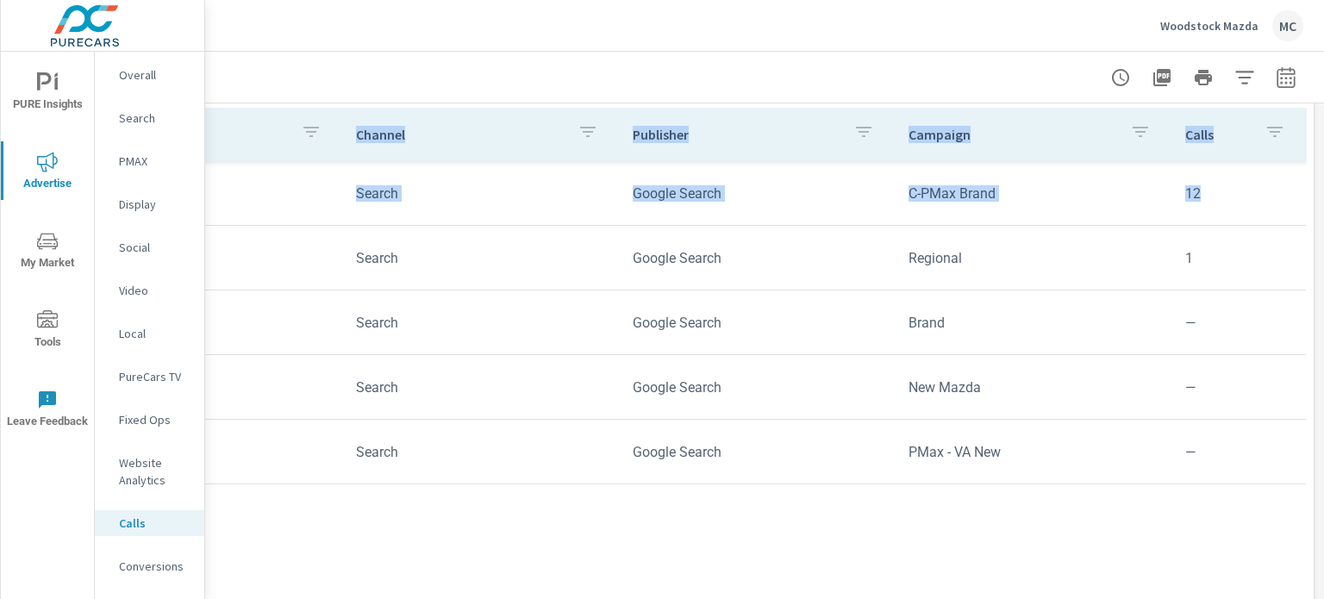
scroll to position [847, 169]
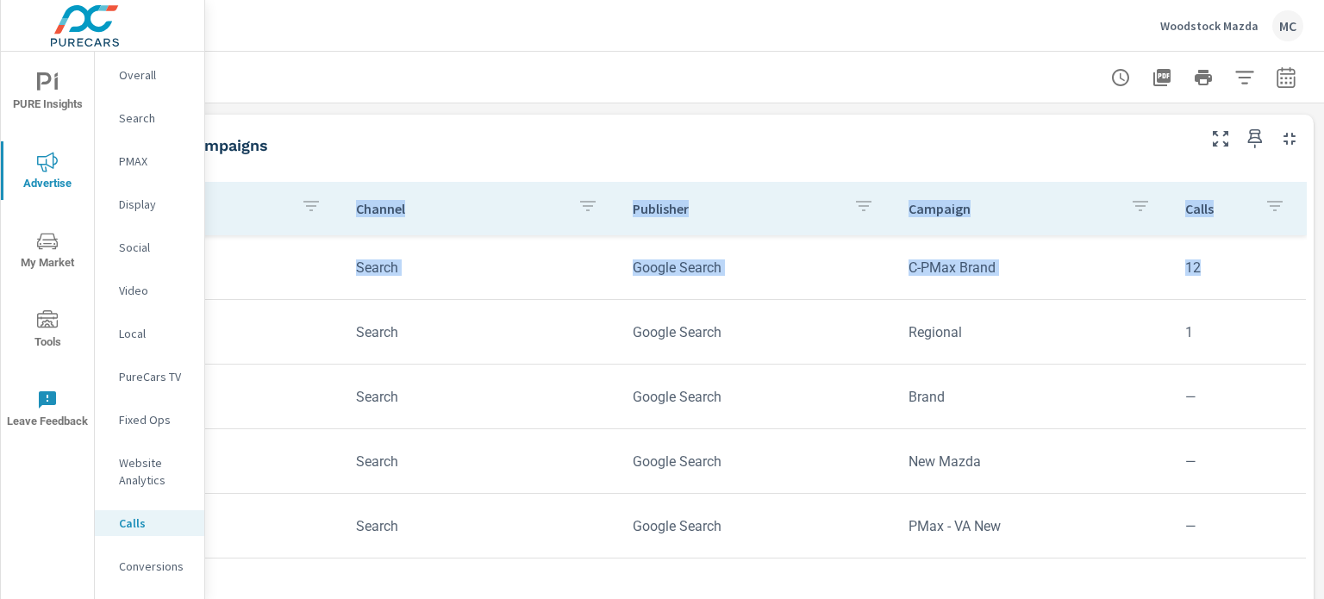
drag, startPoint x: 1323, startPoint y: 155, endPoint x: 1318, endPoint y: 399, distance: 244.0
click at [1318, 399] on div "Call Tracking [GEOGRAPHIC_DATA] Mazda Report date range: [DATE] - [DATE] Calls …" at bounding box center [764, 325] width 1119 height 547
click at [142, 574] on p "Conversions" at bounding box center [155, 566] width 72 height 17
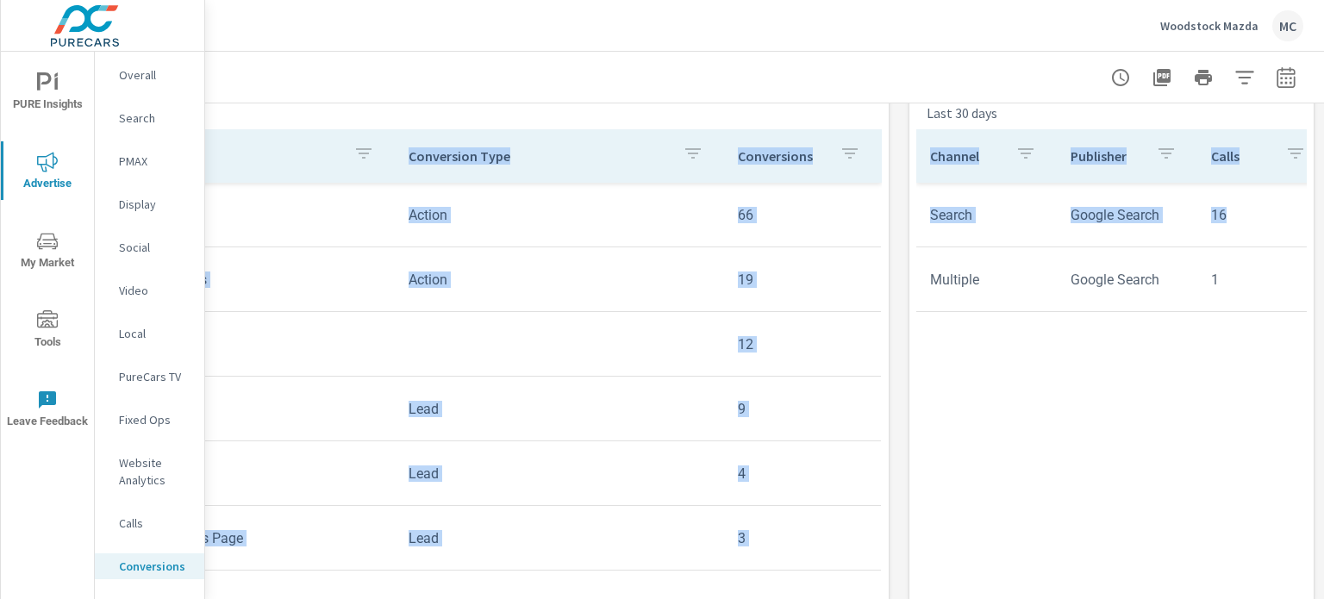
scroll to position [764, 169]
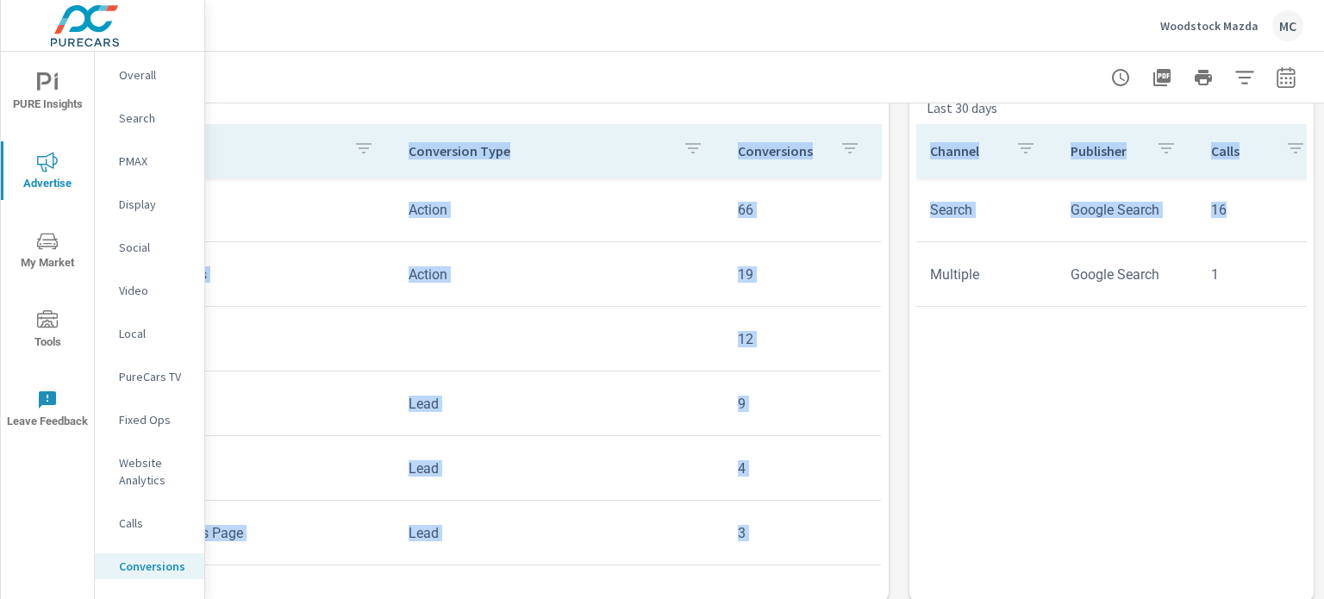
drag, startPoint x: 1323, startPoint y: 163, endPoint x: 1306, endPoint y: 367, distance: 205.0
click at [1306, 367] on div "Conversions Drilldown Woodstock Mazda Report date range: [DATE] - [DATE] All Co…" at bounding box center [764, 325] width 1119 height 547
click at [1188, 351] on div "Channel Publisher Calls Avg. Duration Search Google Search 16 2m 30s Multiple G…" at bounding box center [1111, 346] width 390 height 445
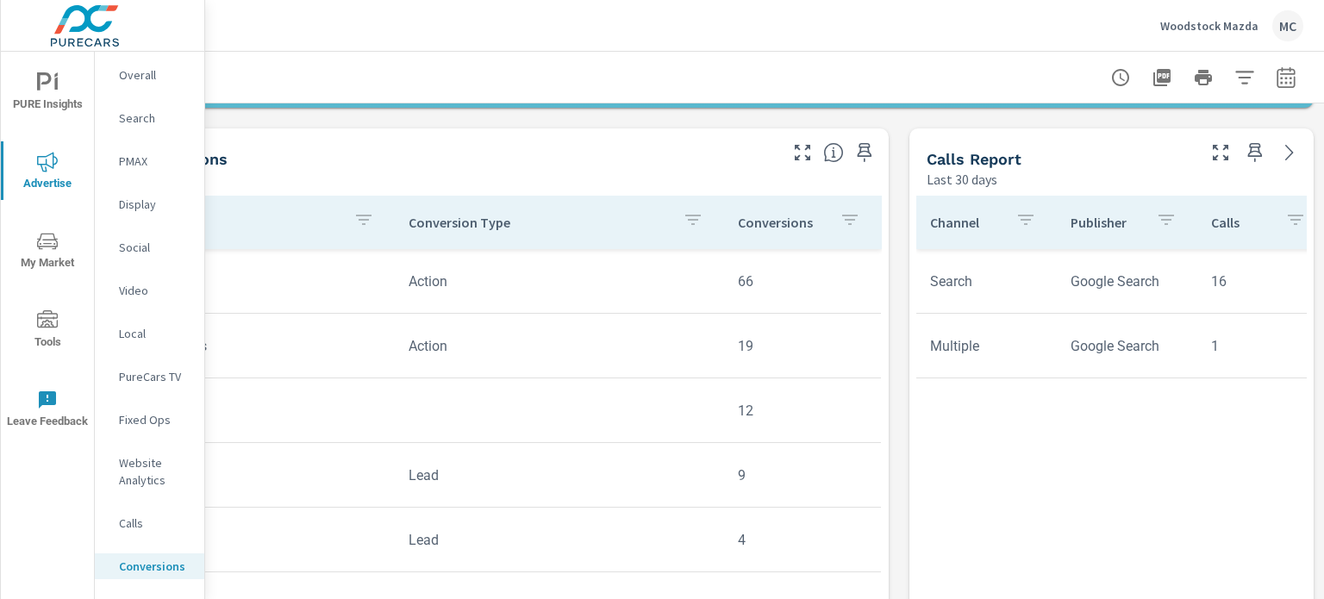
scroll to position [692, 0]
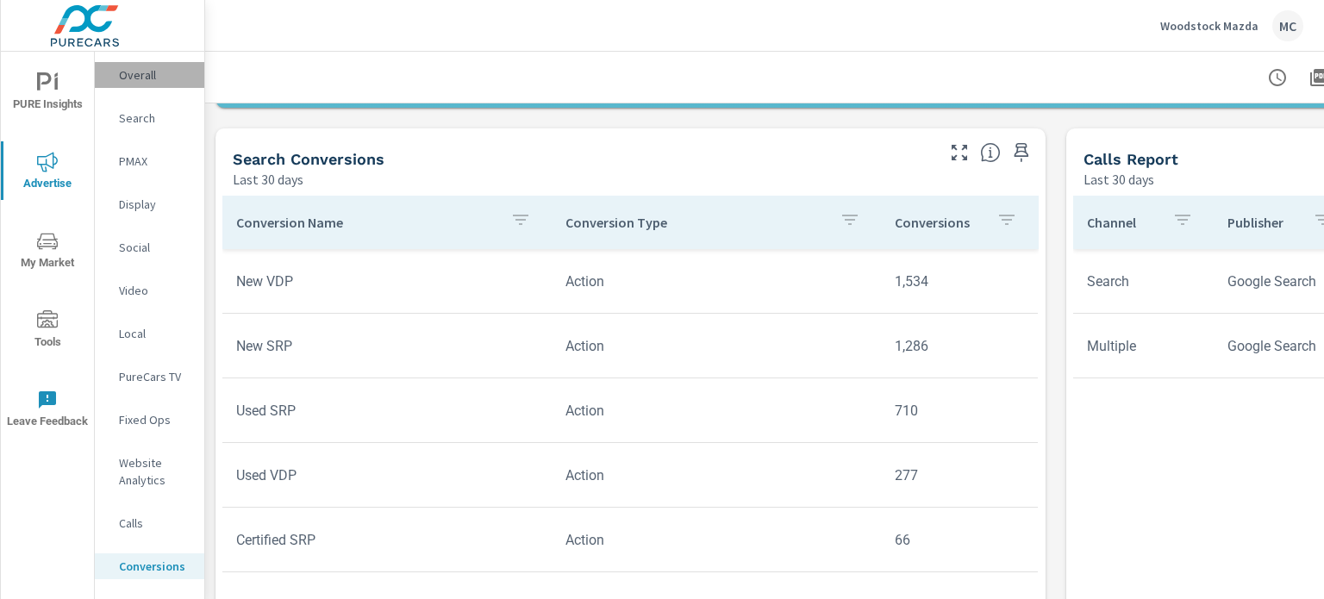
click at [148, 82] on p "Overall" at bounding box center [155, 74] width 72 height 17
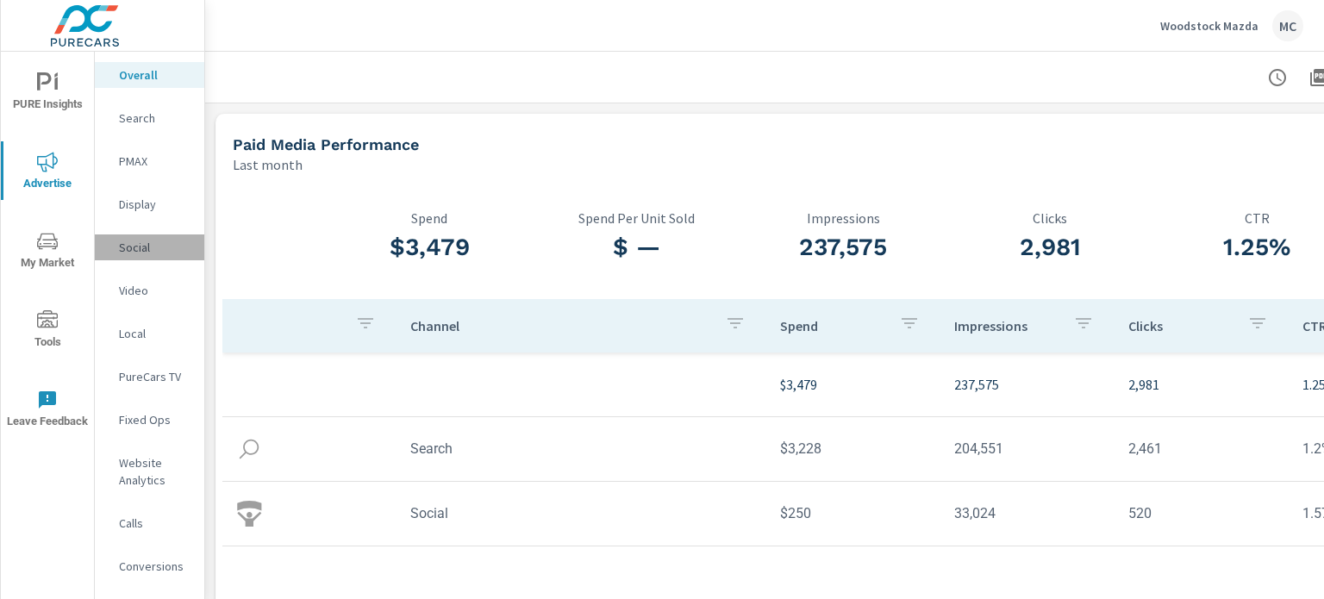
click at [159, 240] on p "Social" at bounding box center [155, 247] width 72 height 17
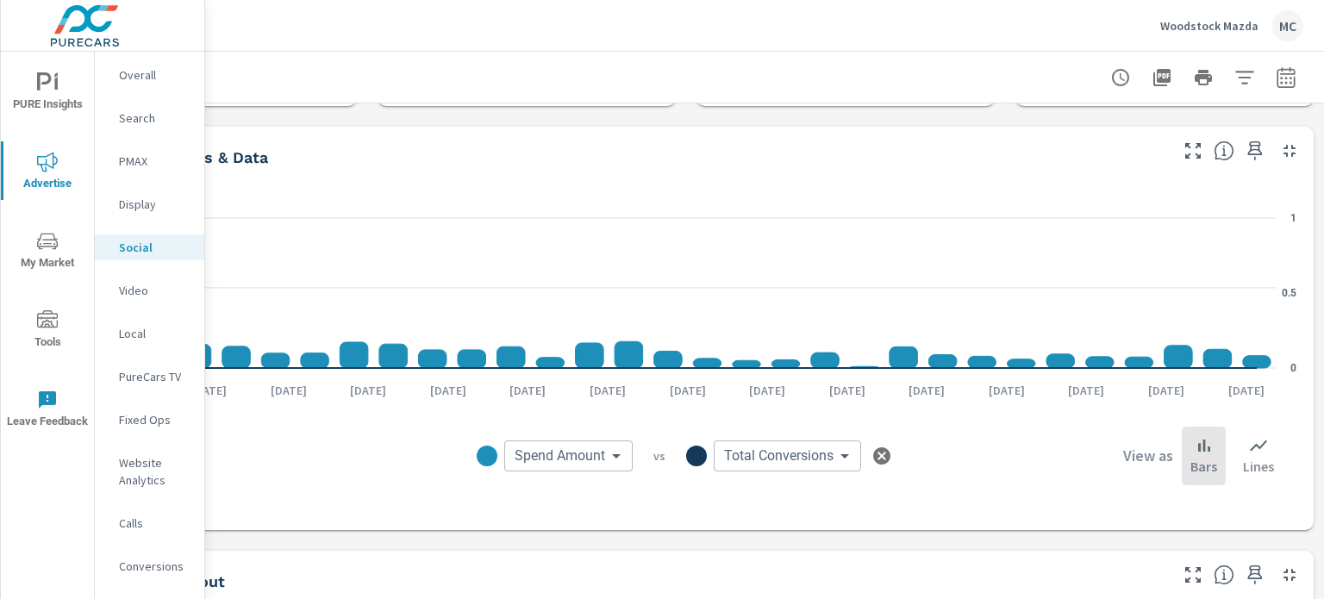
scroll to position [0, 169]
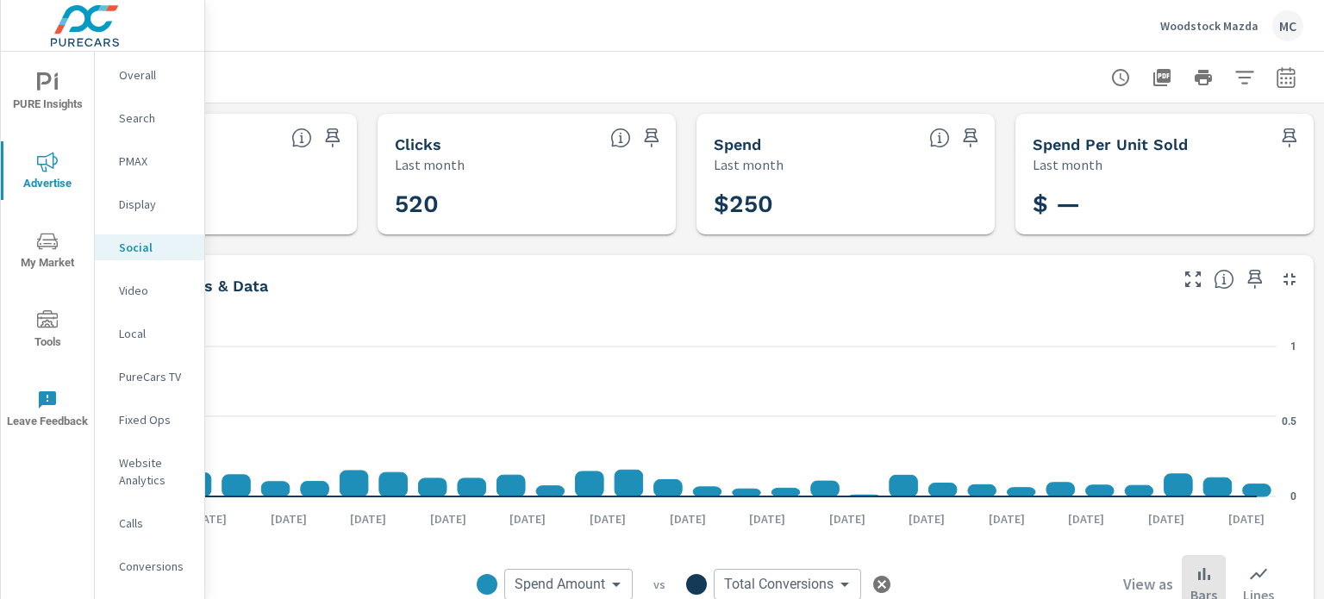
click at [146, 61] on nav "Overall Search PMAX Display Social Video Local PureCars TV Fixed Ops Website An…" at bounding box center [149, 328] width 109 height 552
click at [145, 68] on p "Overall" at bounding box center [155, 74] width 72 height 17
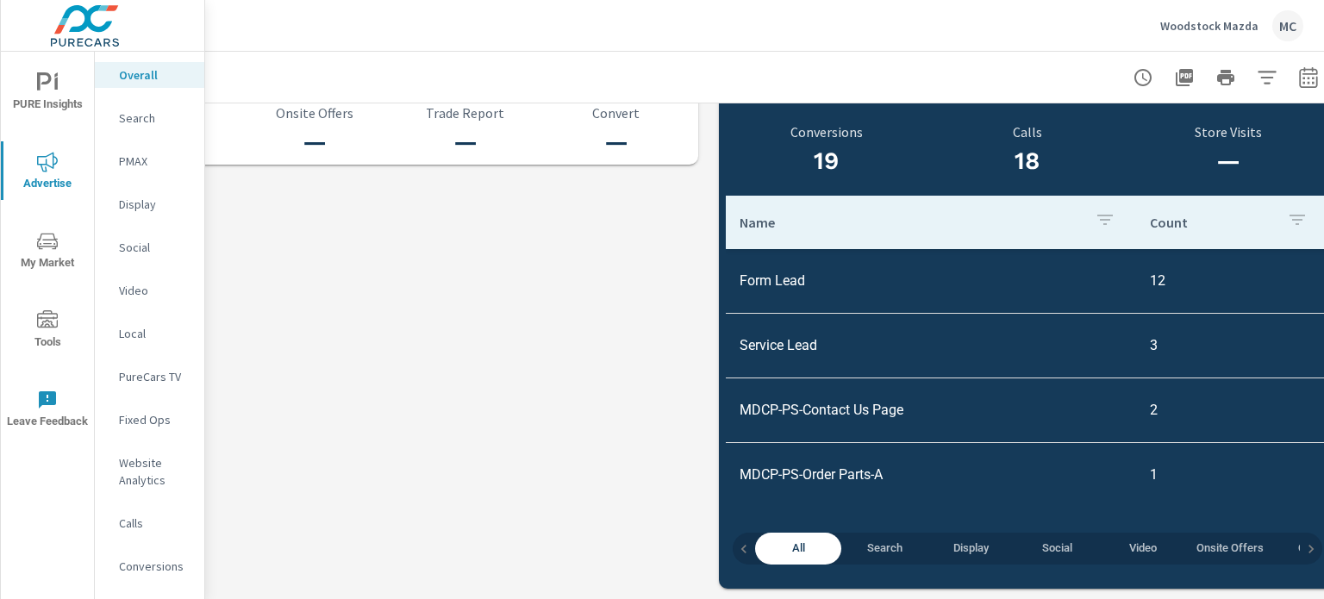
scroll to position [1920, 129]
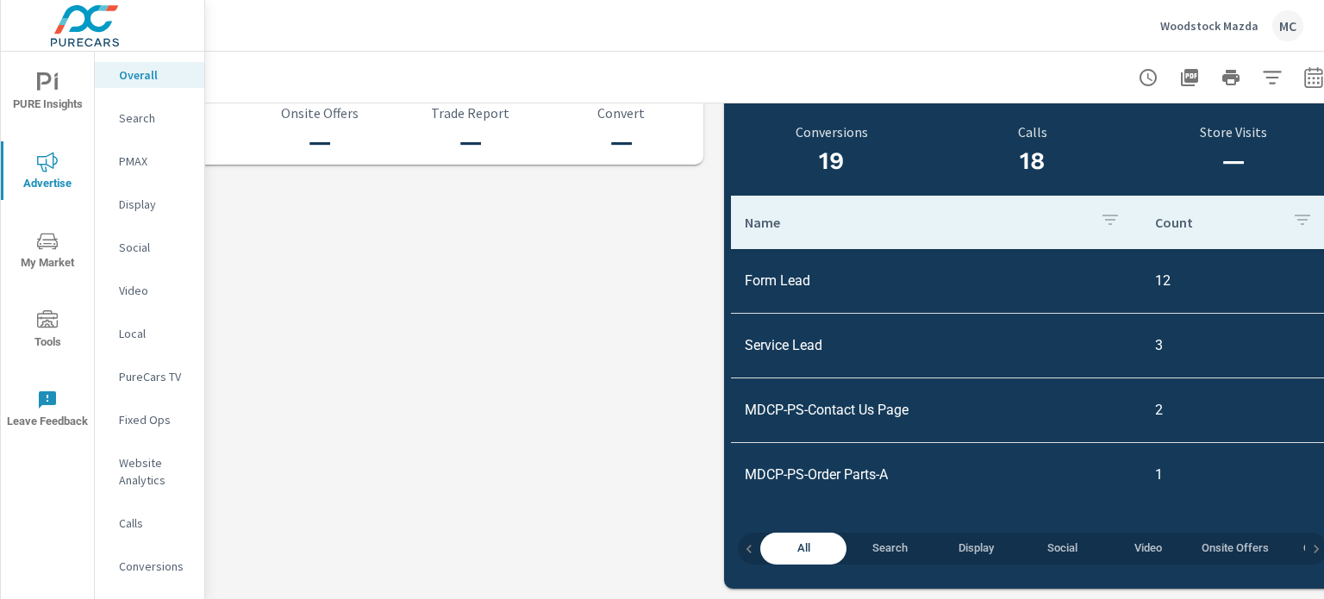
click at [1058, 539] on span "Social" at bounding box center [1061, 549] width 65 height 20
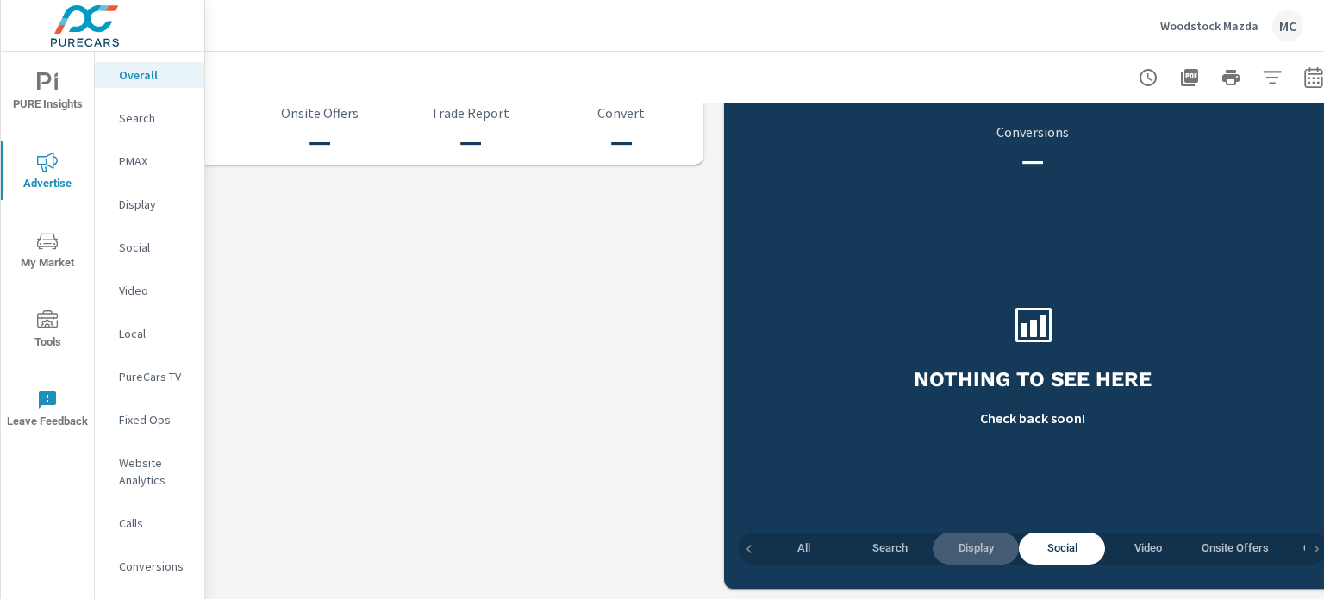
click at [996, 540] on span "Display" at bounding box center [975, 549] width 65 height 20
click at [894, 539] on span "Search" at bounding box center [889, 549] width 65 height 20
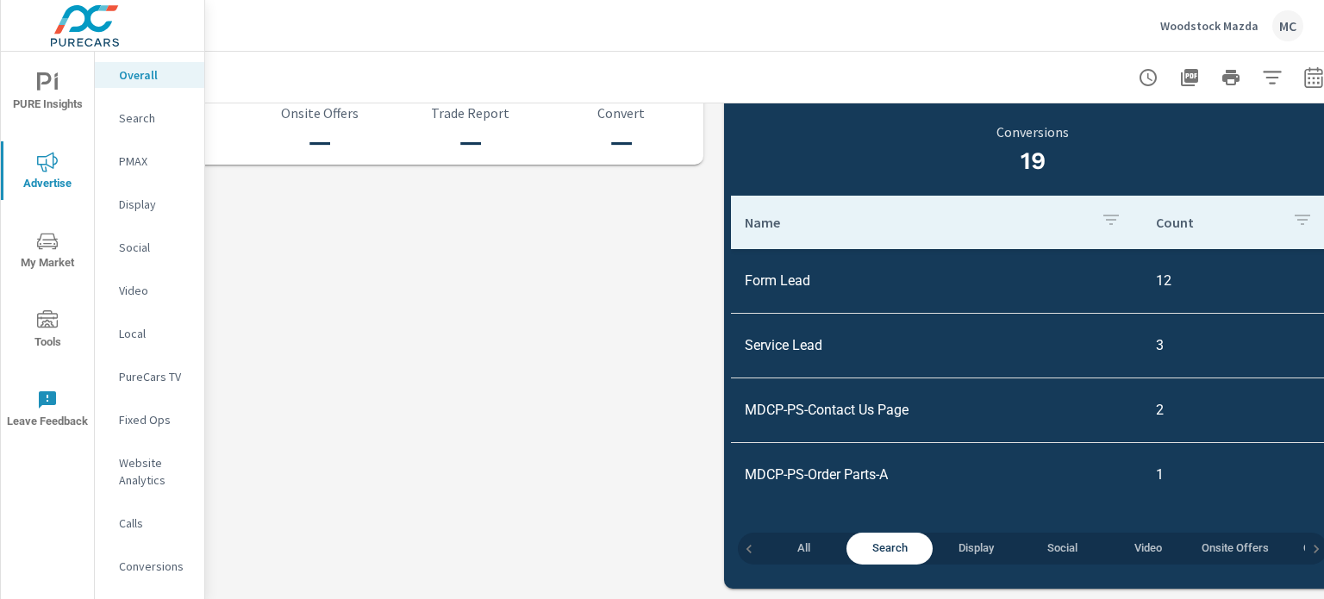
scroll to position [1920, 169]
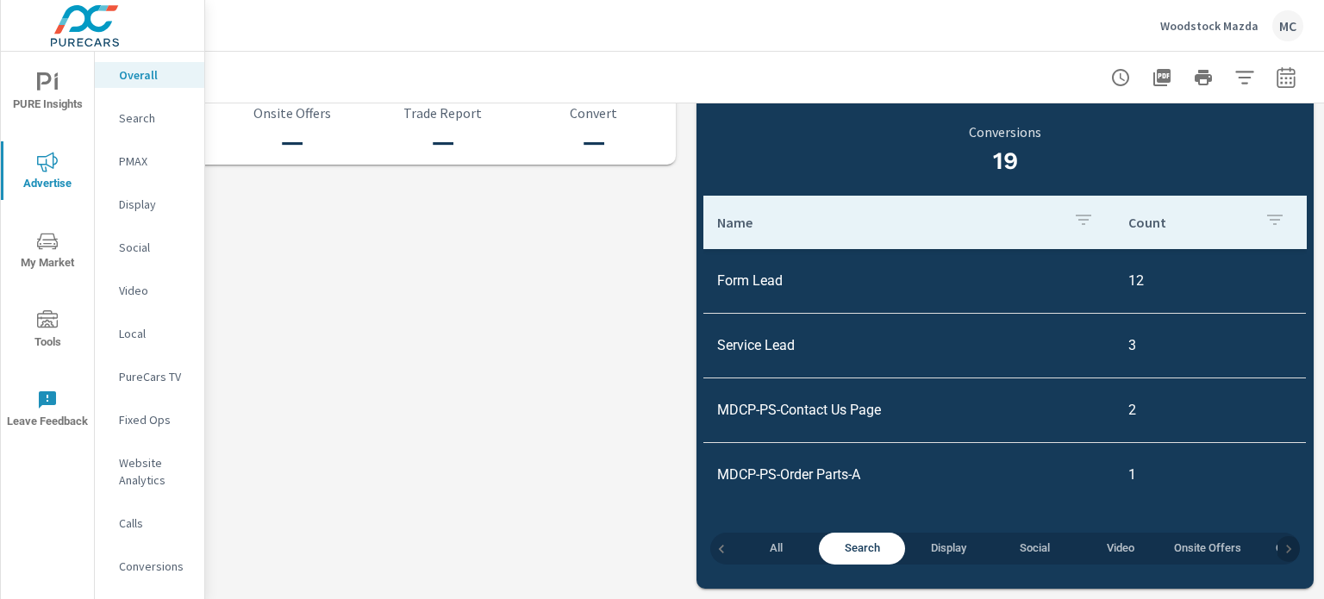
click at [1280, 540] on icon "button" at bounding box center [1288, 548] width 17 height 17
click at [1224, 540] on span "Convert" at bounding box center [1234, 549] width 65 height 20
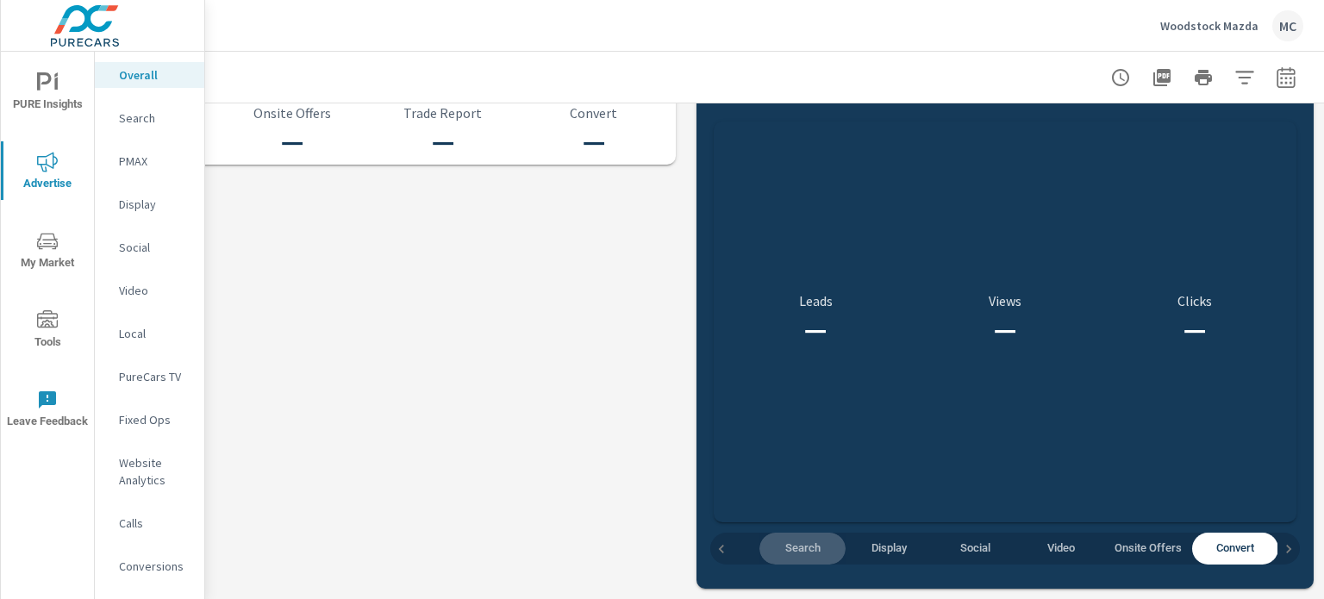
click at [779, 539] on span "Search" at bounding box center [802, 549] width 65 height 20
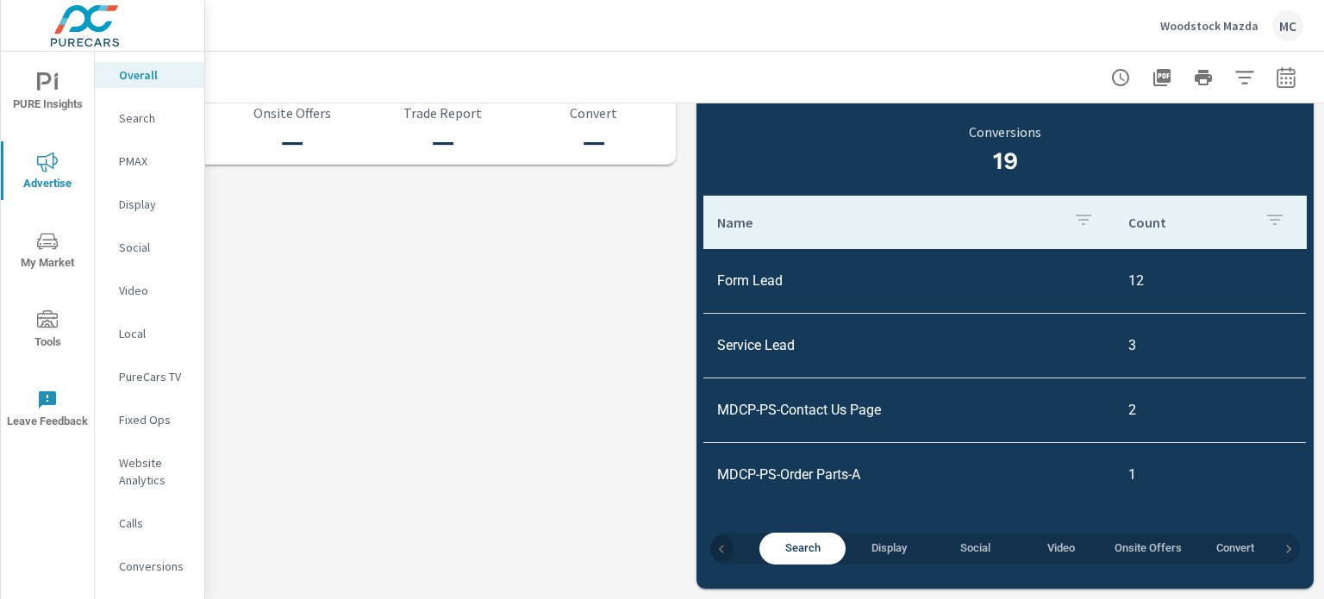
click at [713, 540] on icon "button" at bounding box center [721, 548] width 17 height 17
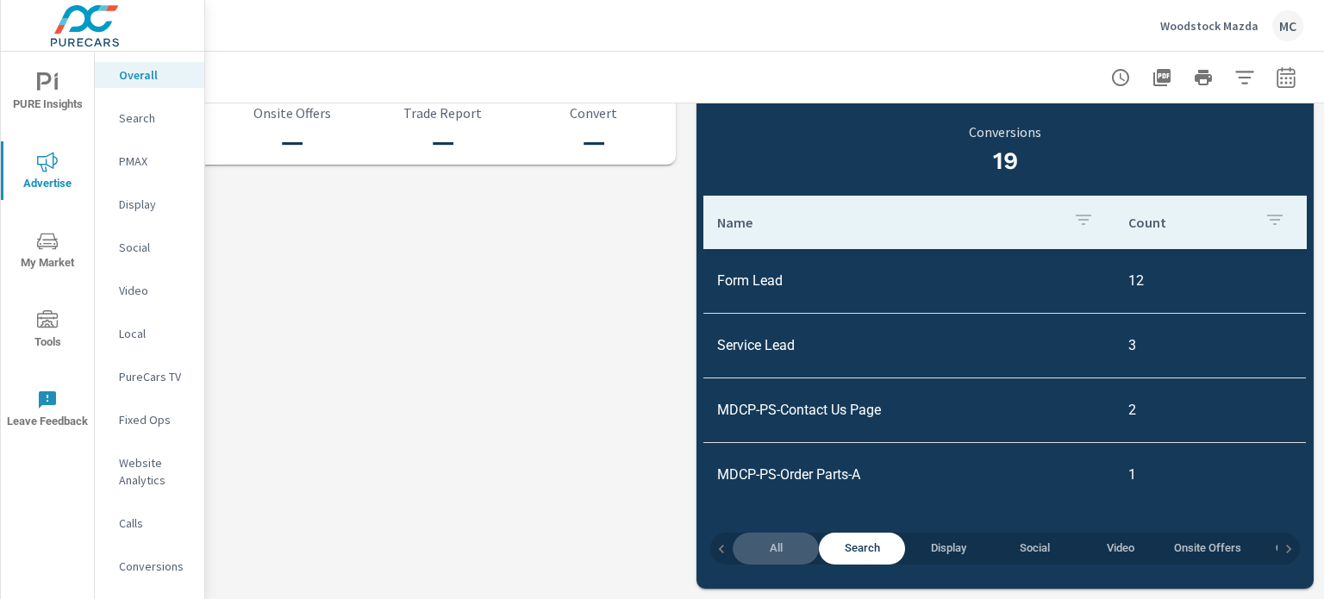
click at [777, 542] on span "All" at bounding box center [775, 549] width 65 height 20
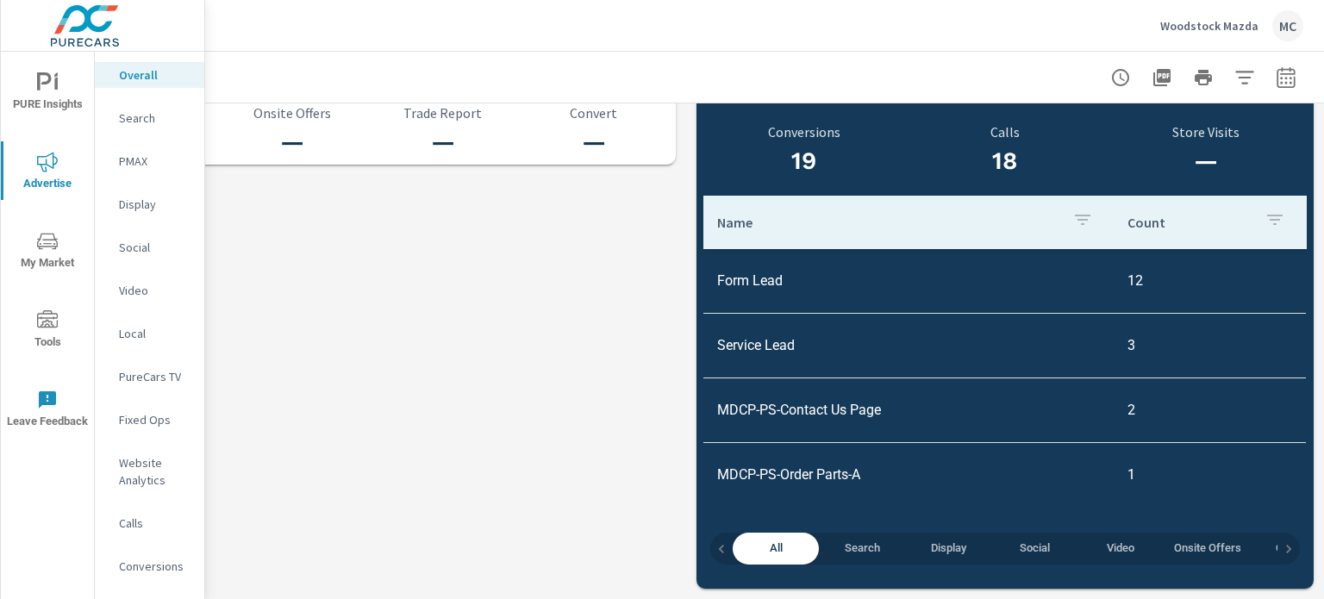
click at [1214, 21] on p "Woodstock Mazda" at bounding box center [1209, 26] width 98 height 16
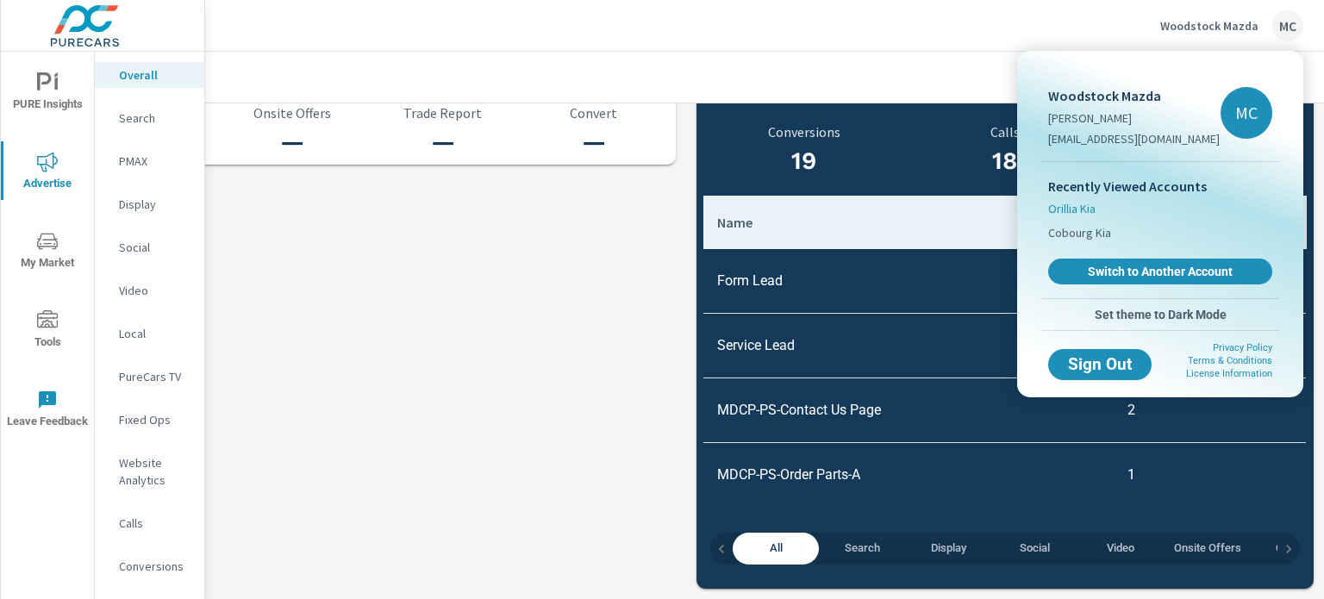
click at [1093, 211] on span "Orillia Kia" at bounding box center [1071, 208] width 47 height 17
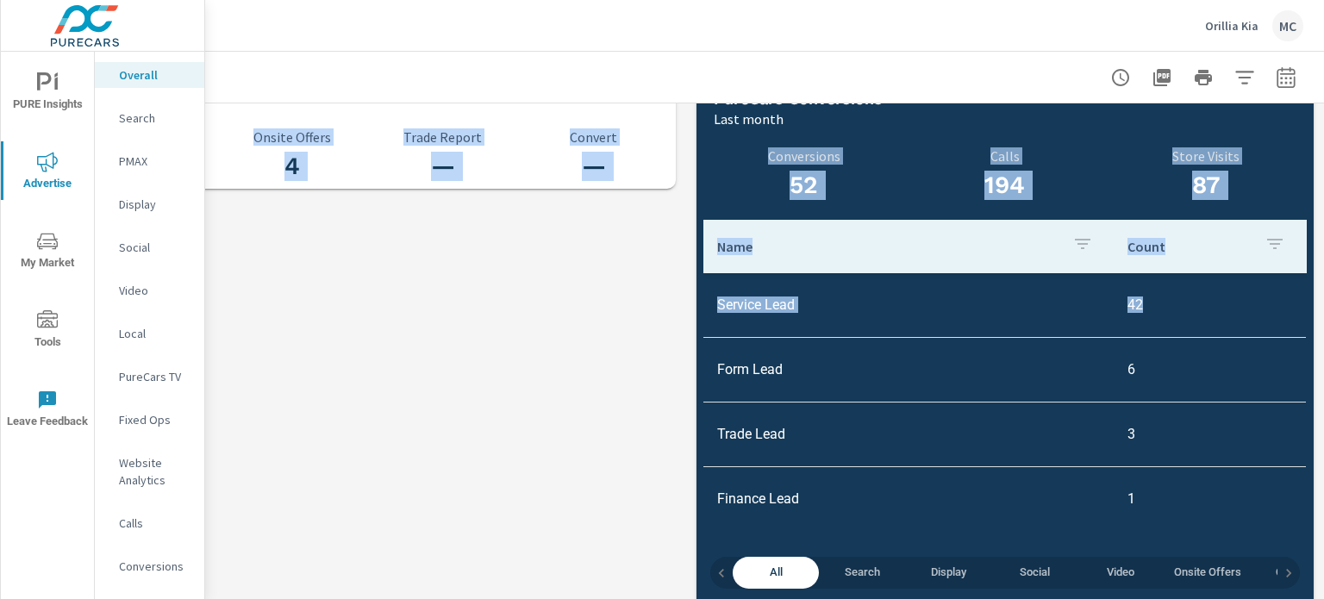
scroll to position [1920, 169]
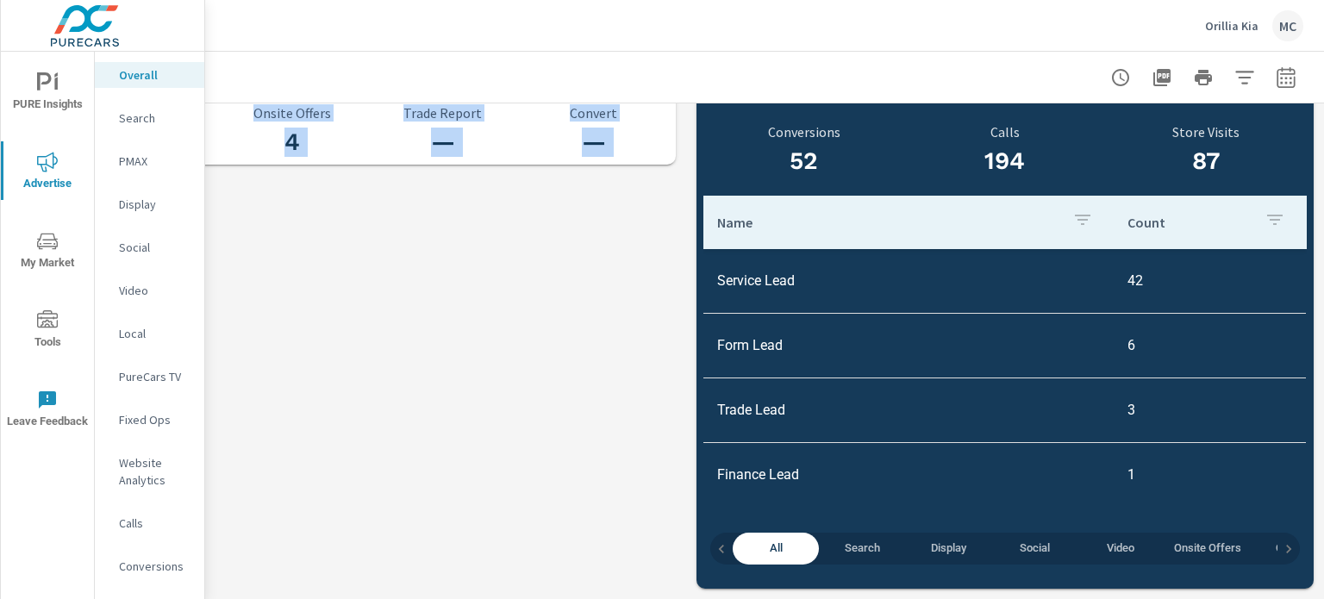
drag, startPoint x: 1323, startPoint y: 120, endPoint x: 1319, endPoint y: 543, distance: 423.2
click at [1319, 543] on div "Overall Performance Orillia Kia Report date range: [DATE] - [DATE] Paid Media P…" at bounding box center [764, 325] width 1119 height 547
click at [1014, 539] on span "Social" at bounding box center [1033, 549] width 65 height 20
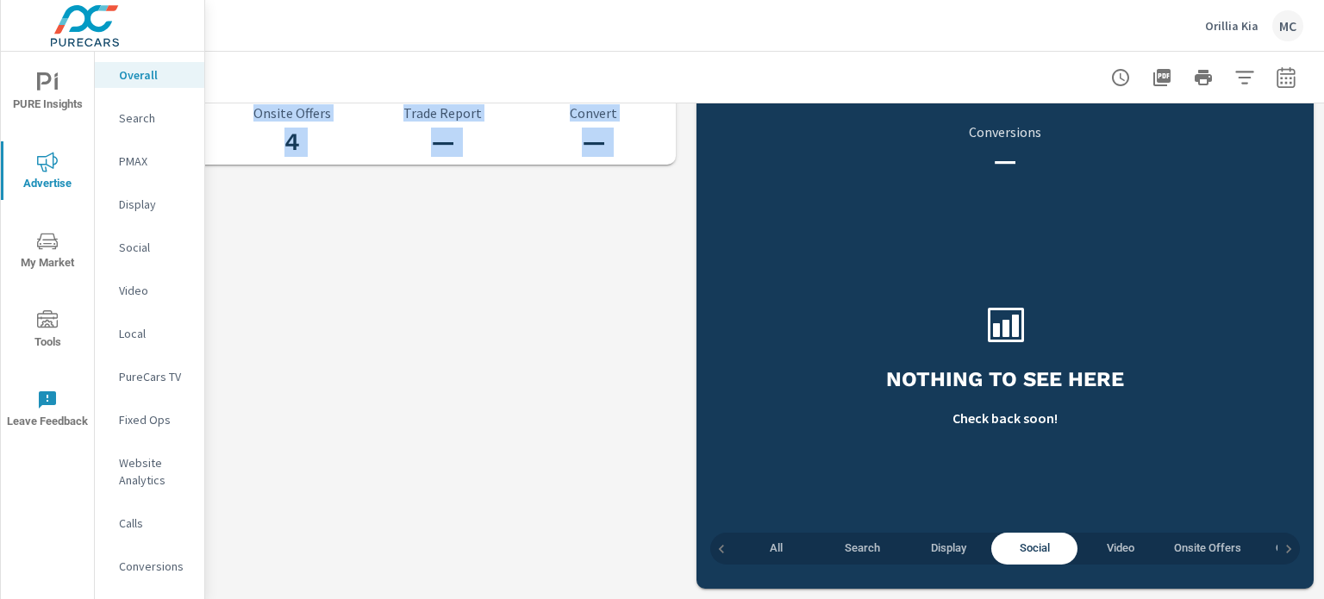
click at [765, 539] on span "All" at bounding box center [775, 549] width 65 height 20
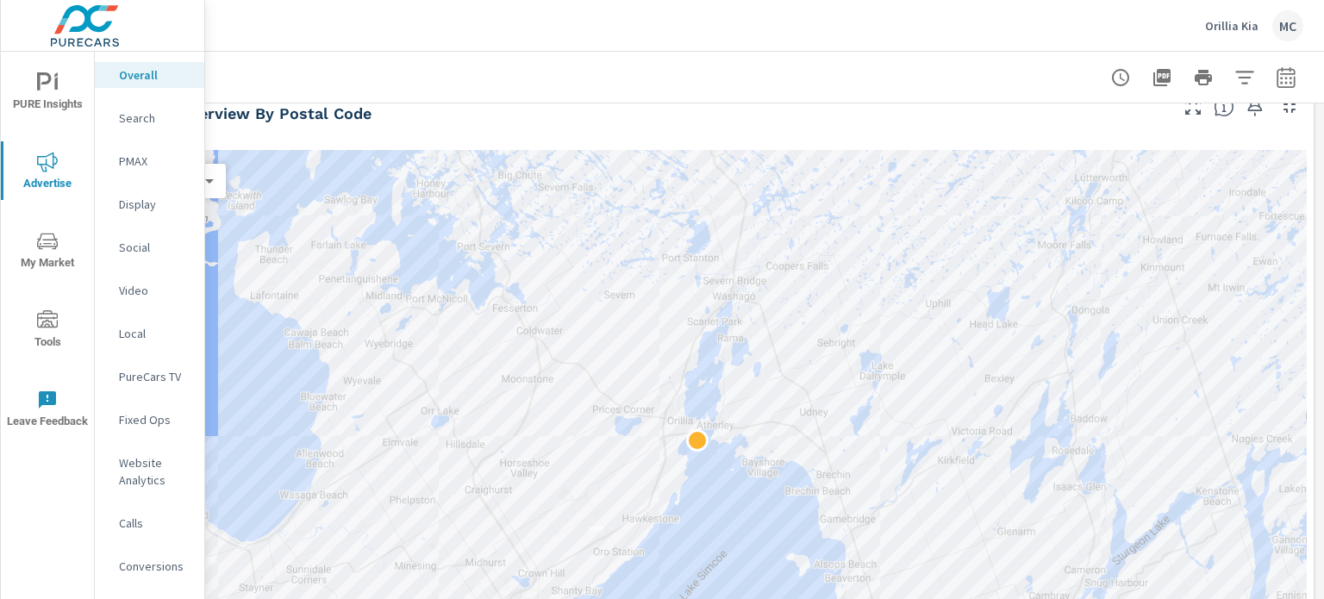
scroll to position [207, 169]
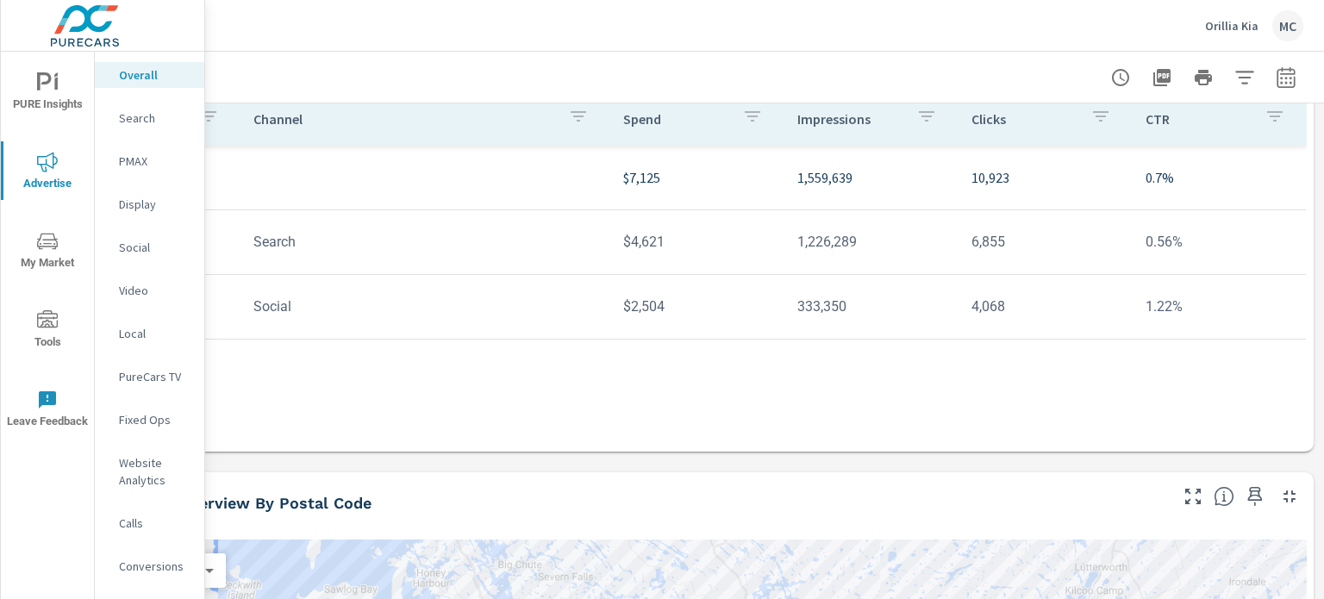
click at [1323, 115] on div "Overall Performance Orillia Kia Report date range: [DATE] - [DATE] Paid Media P…" at bounding box center [764, 325] width 1119 height 547
